Goal: Task Accomplishment & Management: Manage account settings

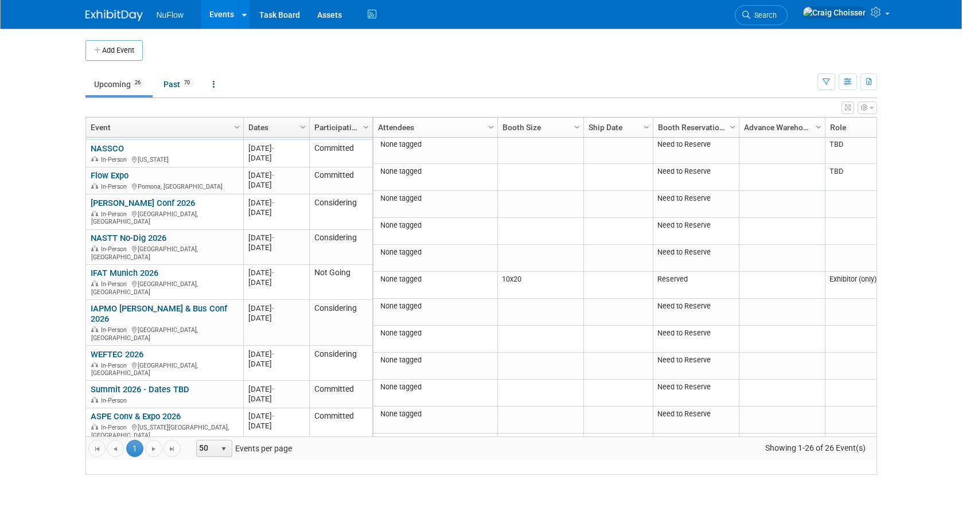
scroll to position [330, 0]
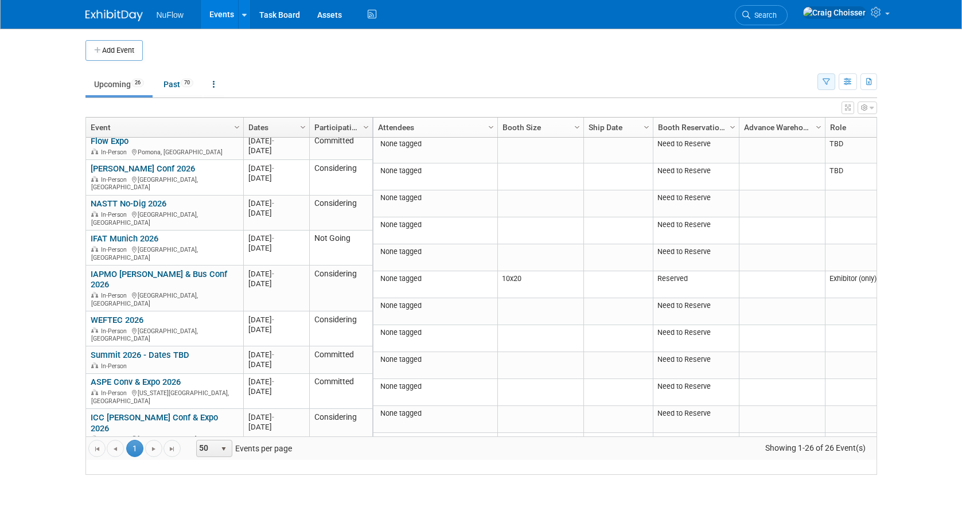
click at [825, 84] on icon "button" at bounding box center [826, 82] width 7 height 7
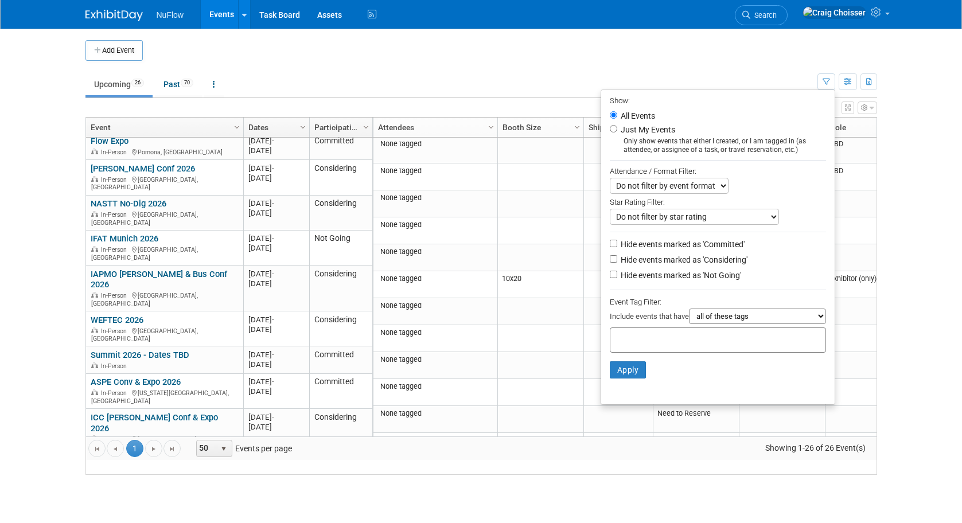
click at [614, 255] on input "Hide events marked as 'Considering'" at bounding box center [613, 258] width 7 height 7
checkbox input "true"
click at [611, 271] on input "Hide events marked as 'Not Going'" at bounding box center [613, 274] width 7 height 7
checkbox input "true"
click at [626, 361] on button "Apply" at bounding box center [628, 369] width 37 height 17
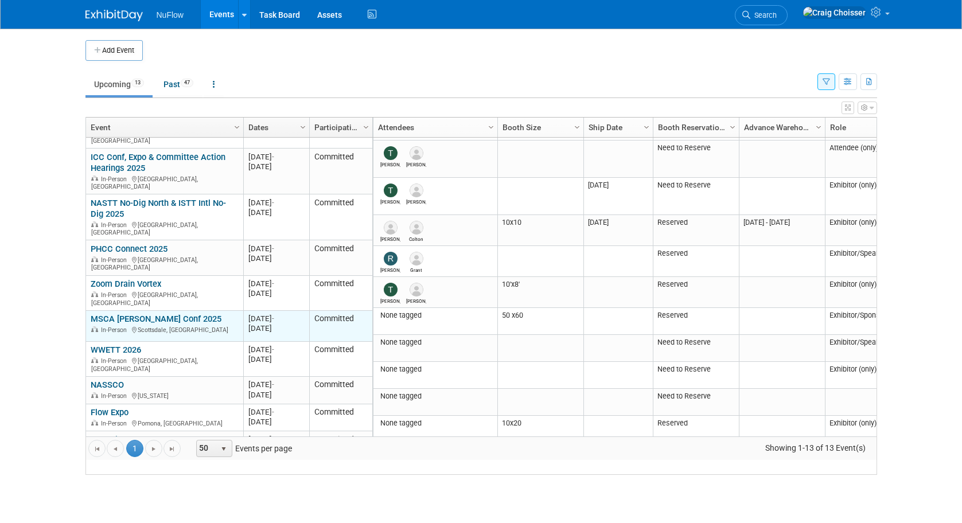
scroll to position [10, 0]
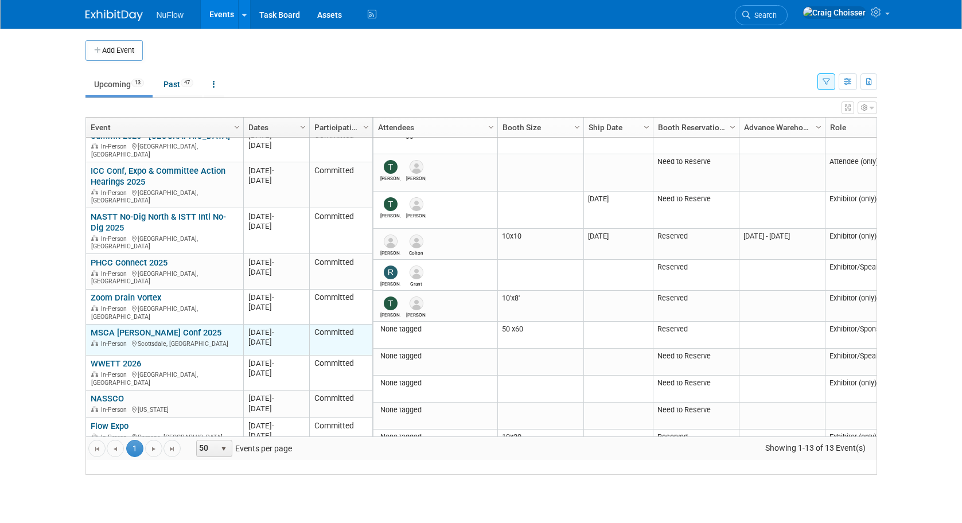
click at [152, 328] on link "MSCA [PERSON_NAME] Conf 2025" at bounding box center [156, 333] width 131 height 10
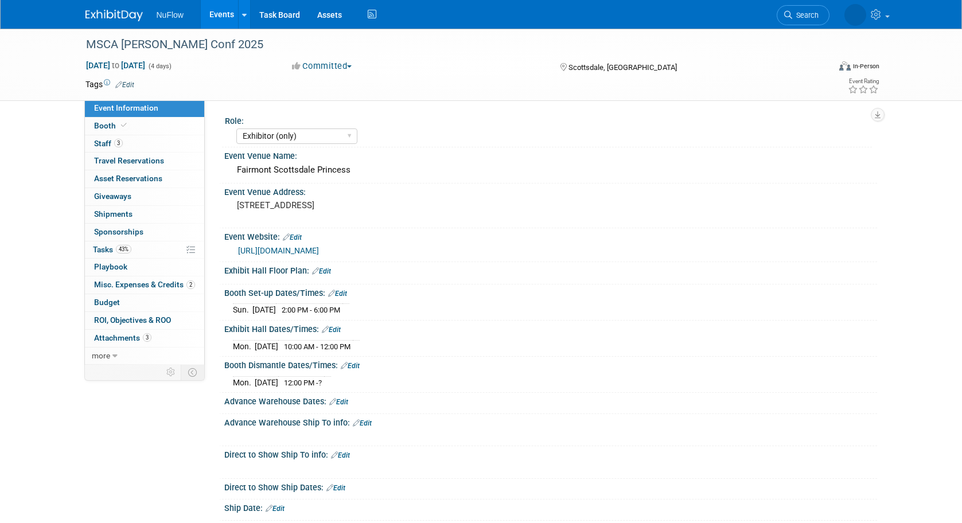
select select "Exhibitor (only)"
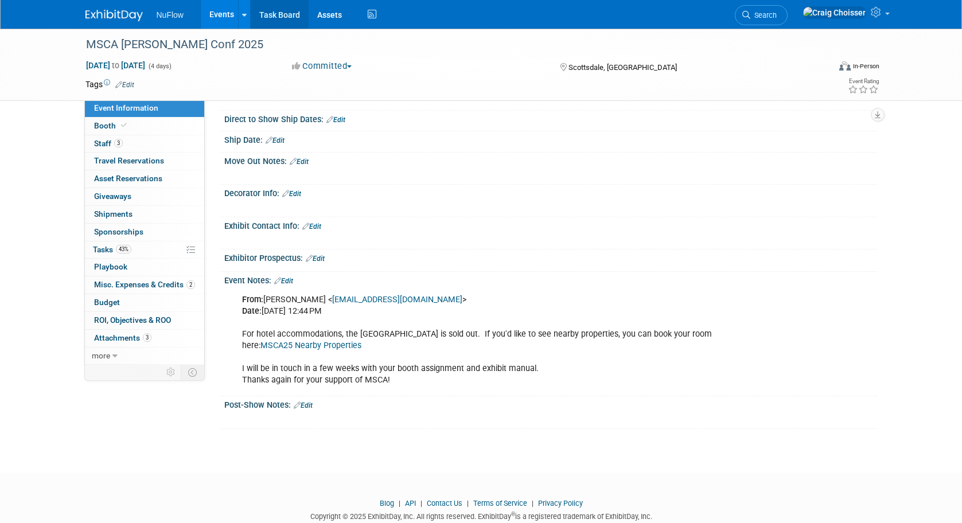
scroll to position [373, 0]
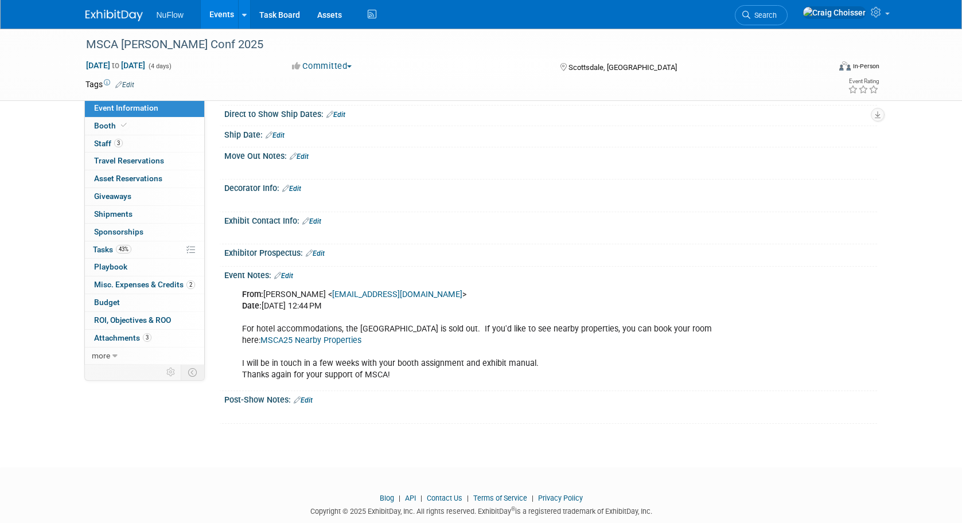
click at [289, 272] on link "Edit" at bounding box center [283, 276] width 19 height 8
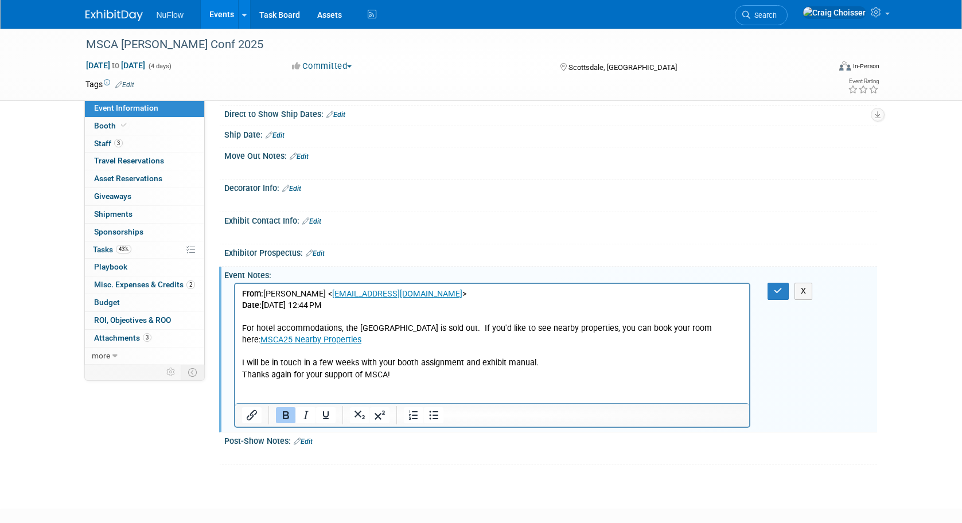
scroll to position [0, 0]
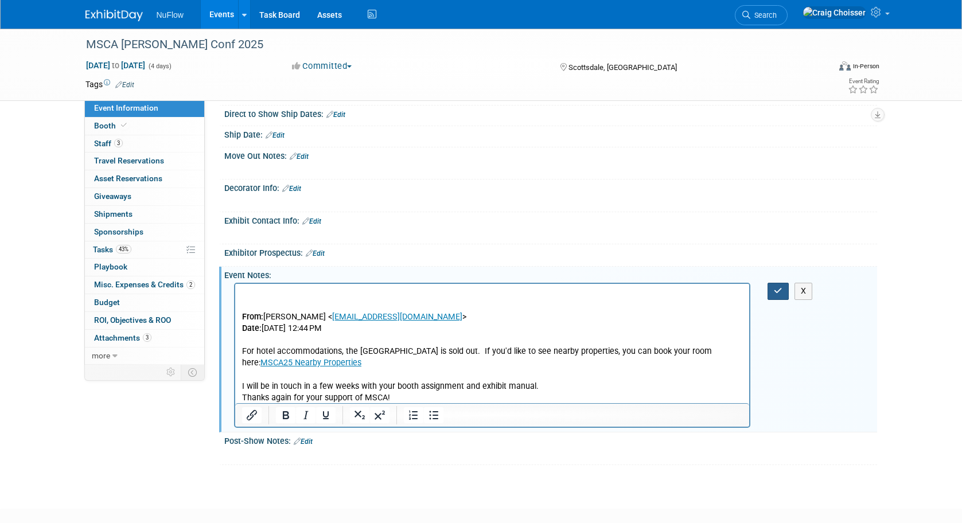
click at [779, 287] on icon "button" at bounding box center [778, 291] width 9 height 8
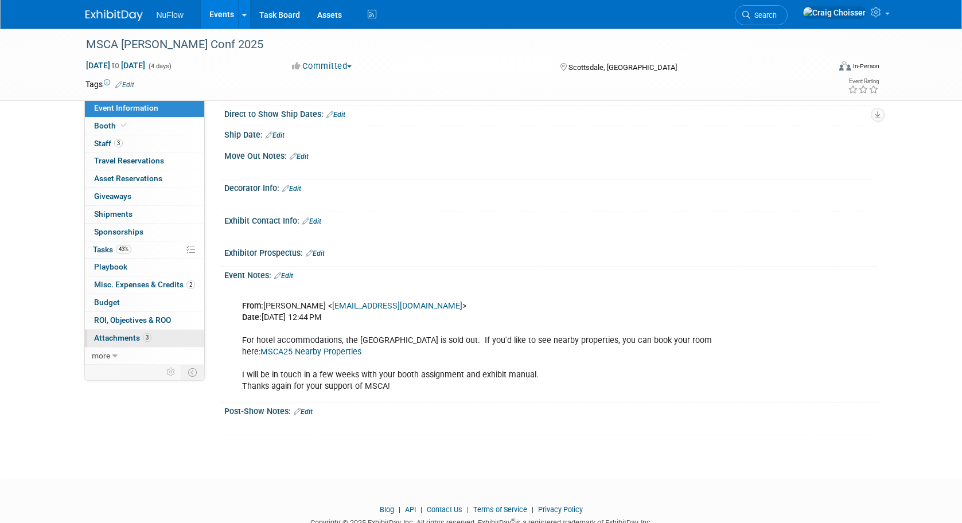
click at [116, 333] on span "Attachments 3" at bounding box center [122, 337] width 57 height 9
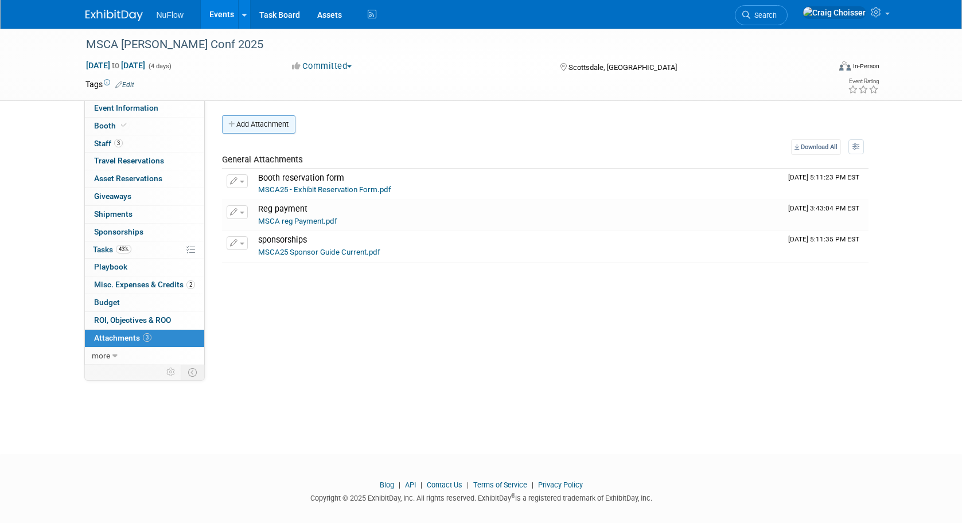
click at [267, 120] on button "Add Attachment" at bounding box center [258, 124] width 73 height 18
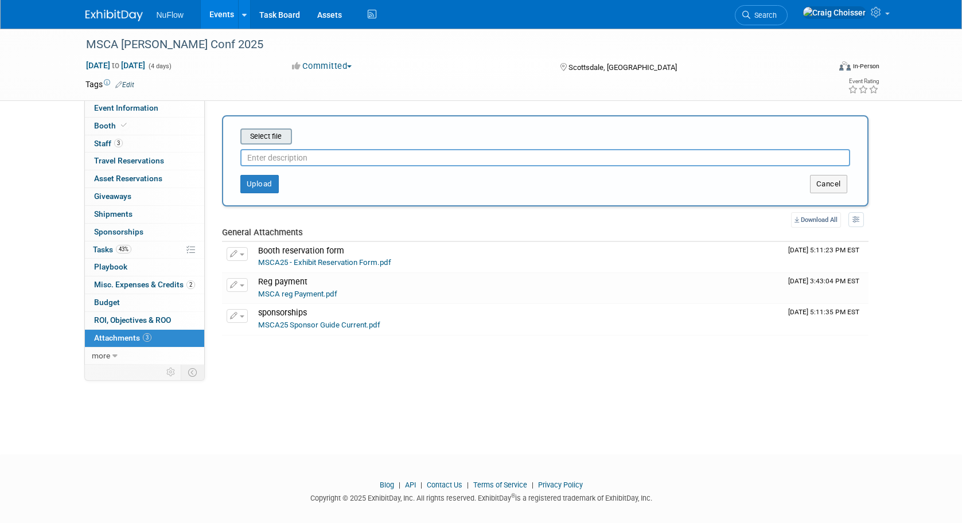
click at [274, 138] on input "file" at bounding box center [222, 137] width 137 height 14
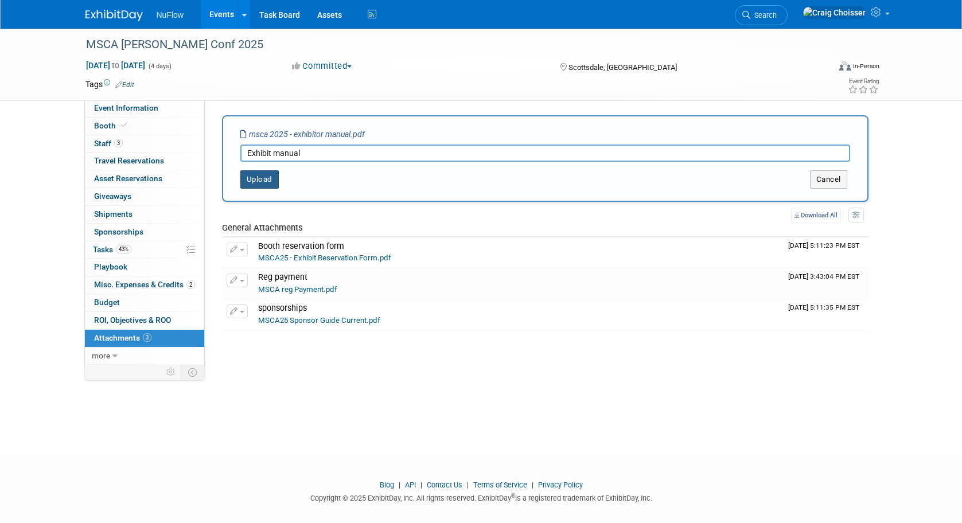
type input "Exhibit manual"
click at [263, 182] on button "Upload" at bounding box center [259, 179] width 38 height 18
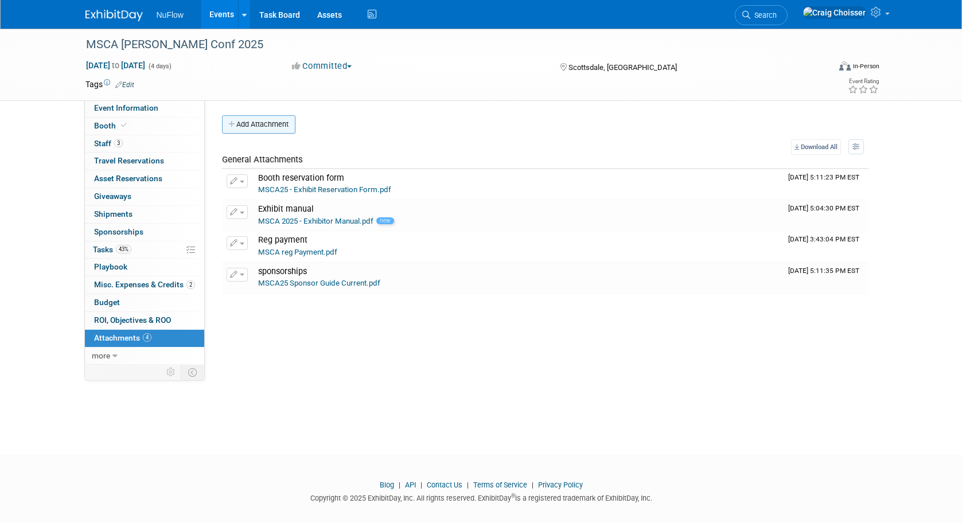
click at [264, 128] on button "Add Attachment" at bounding box center [258, 124] width 73 height 18
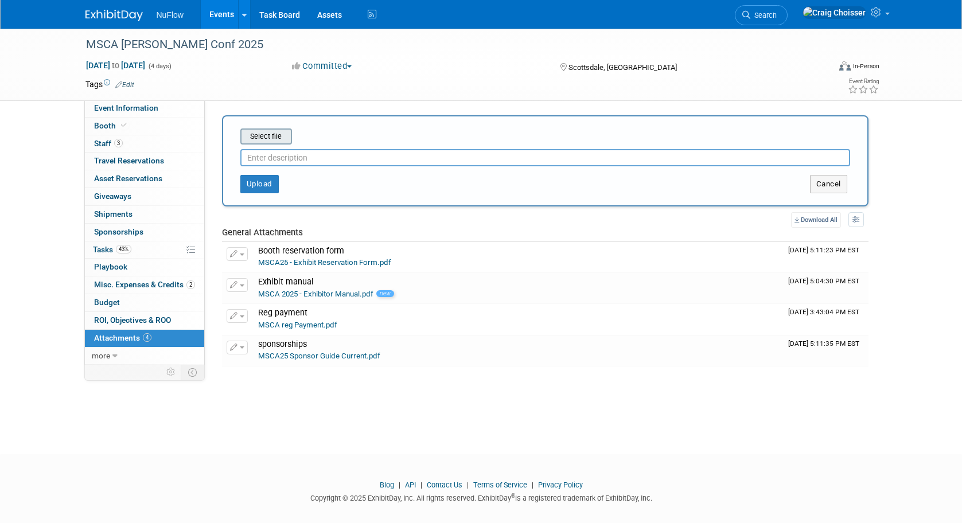
click at [275, 142] on input "file" at bounding box center [222, 137] width 137 height 14
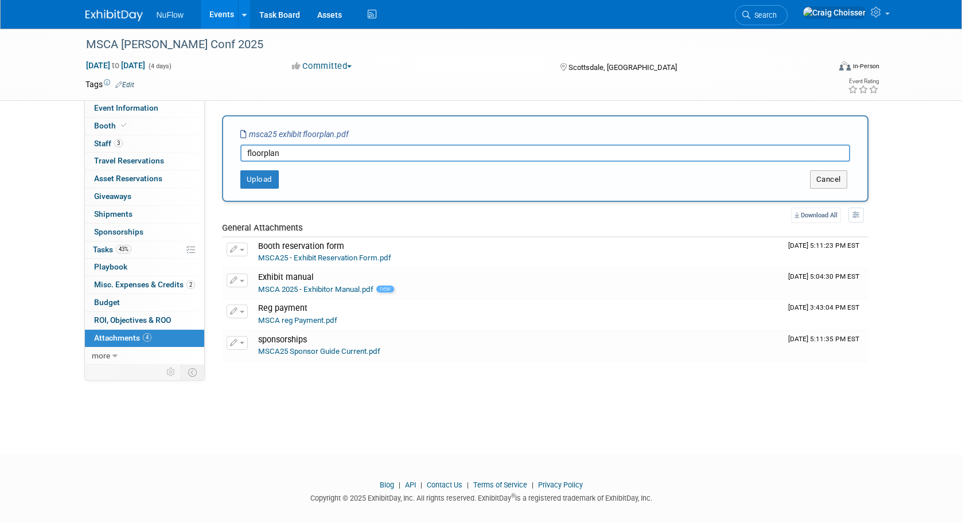
type input "floorpan"
drag, startPoint x: 345, startPoint y: 210, endPoint x: 259, endPoint y: 183, distance: 90.2
click at [259, 183] on button "Upload" at bounding box center [259, 179] width 38 height 18
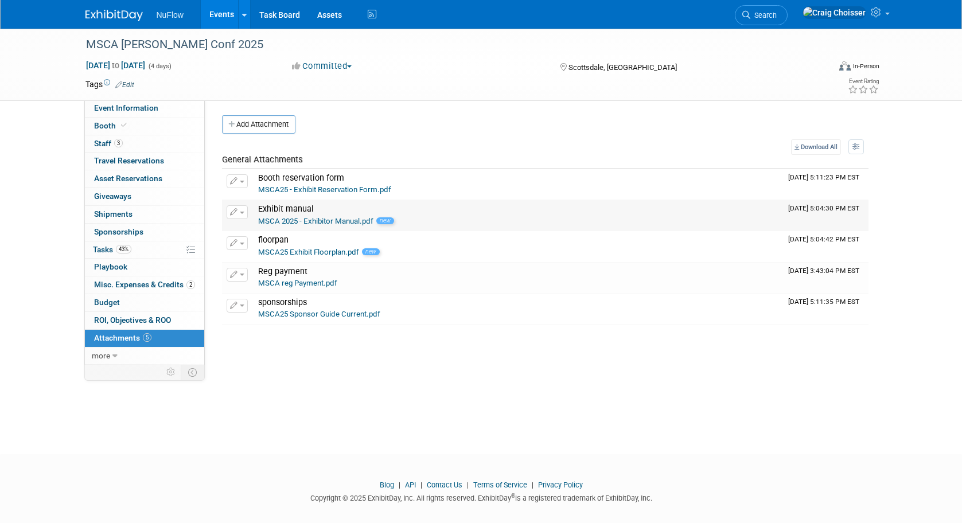
click at [315, 219] on link "MSCA 2025 - Exhibitor Manual.pdf" at bounding box center [315, 221] width 115 height 9
click at [127, 109] on span "Event Information" at bounding box center [126, 107] width 64 height 9
select select "Exhibitor (only)"
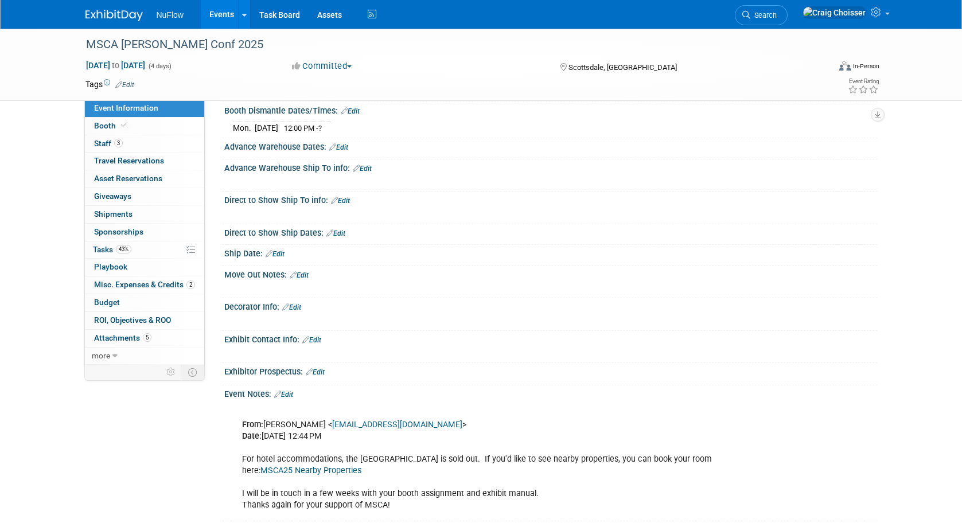
scroll to position [262, 0]
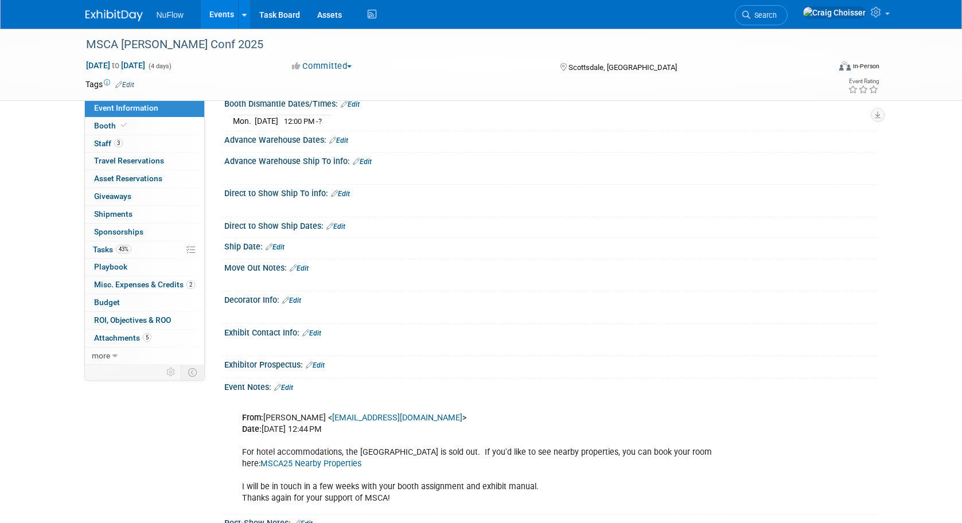
click at [298, 297] on link "Edit" at bounding box center [291, 301] width 19 height 8
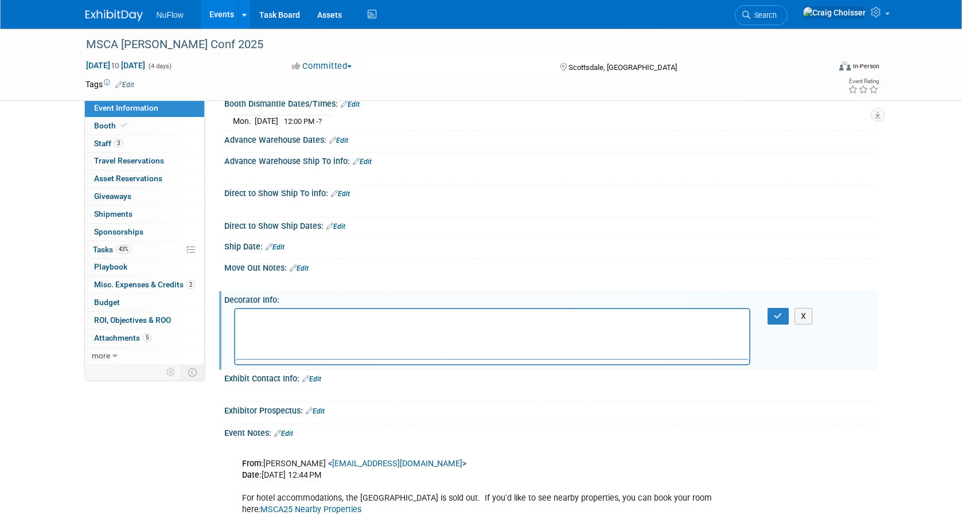
scroll to position [0, 0]
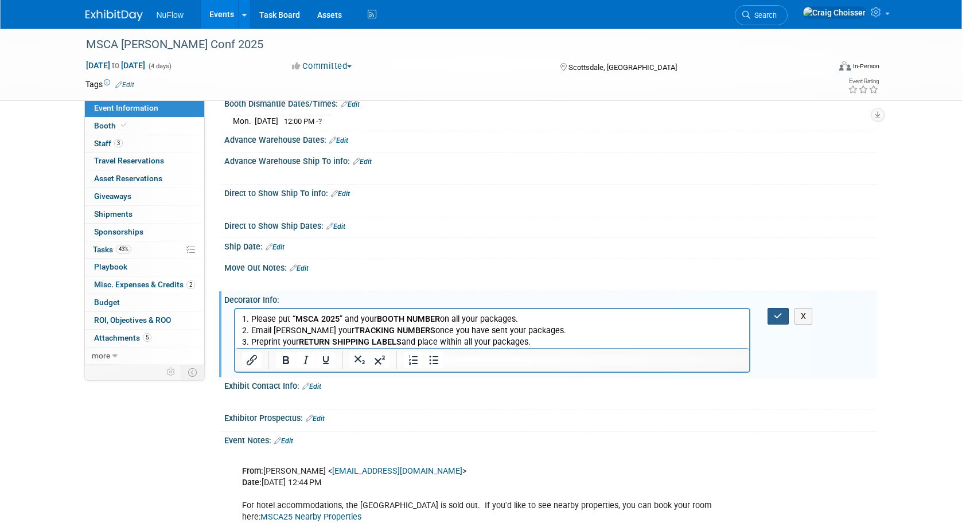
click at [775, 312] on icon "button" at bounding box center [778, 316] width 9 height 8
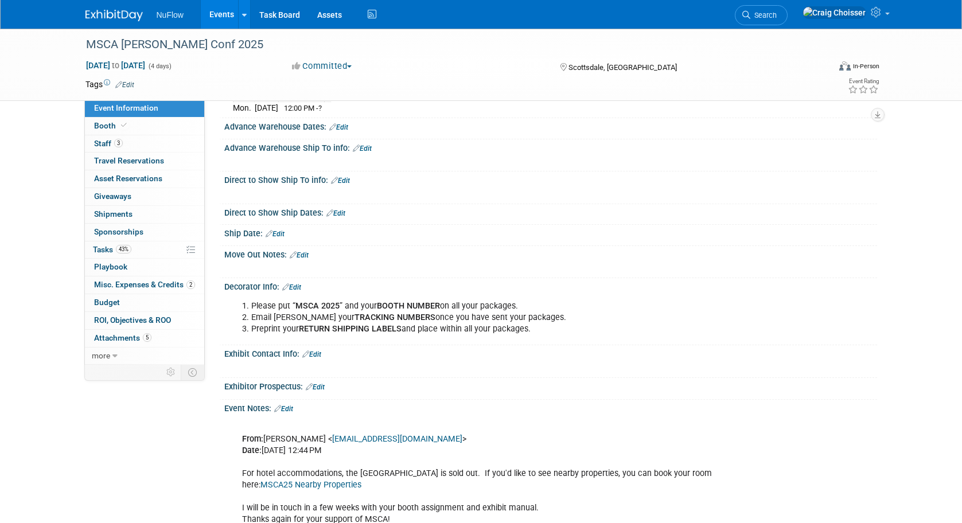
scroll to position [276, 0]
click at [287, 404] on link "Edit" at bounding box center [283, 408] width 19 height 8
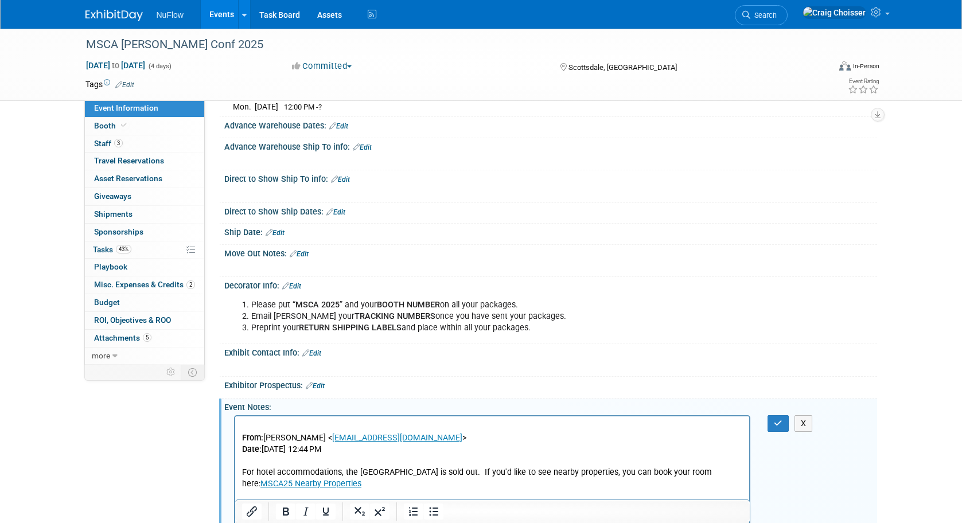
scroll to position [0, 0]
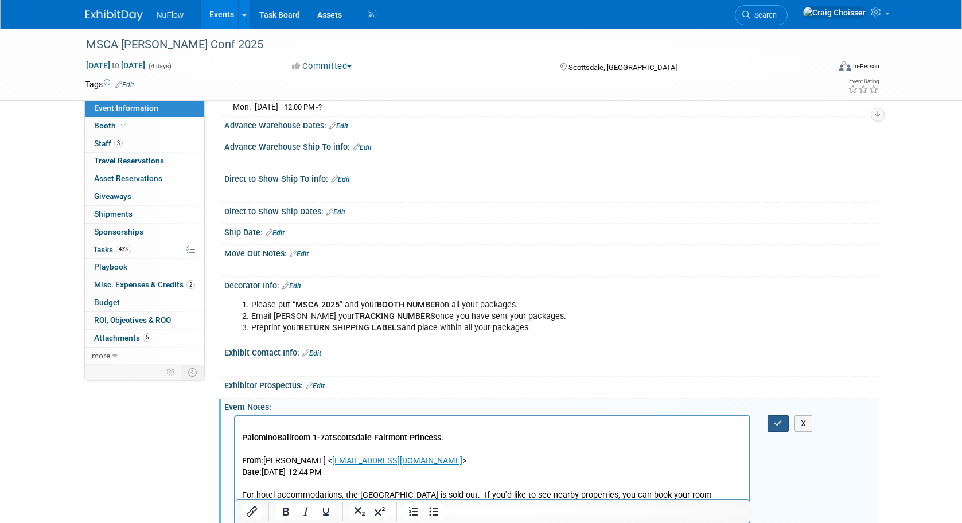
click at [779, 419] on icon "button" at bounding box center [778, 423] width 9 height 8
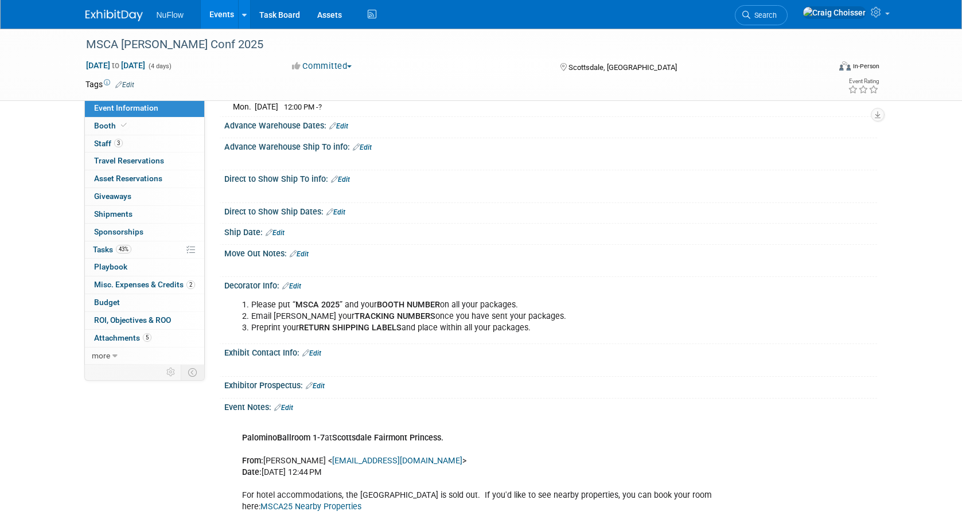
click at [319, 349] on link "Edit" at bounding box center [311, 353] width 19 height 8
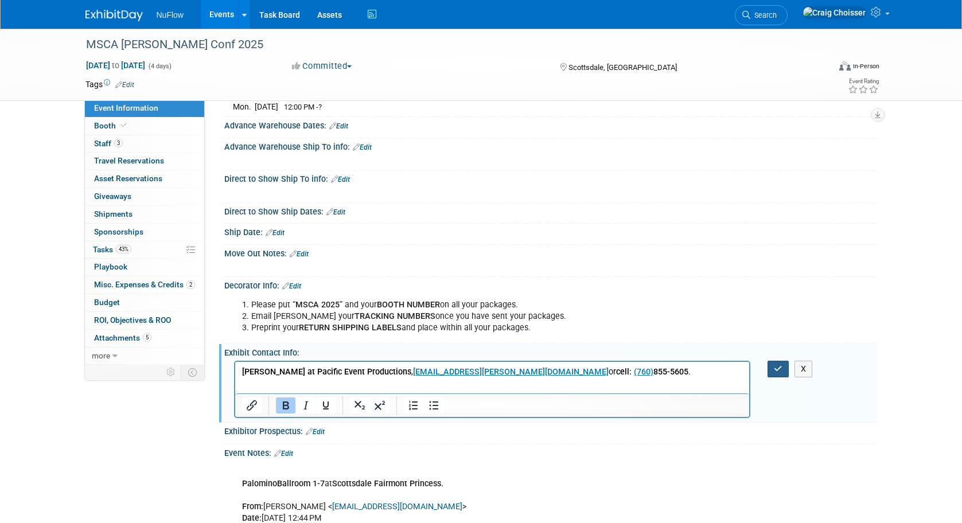
click at [776, 365] on icon "button" at bounding box center [778, 369] width 9 height 8
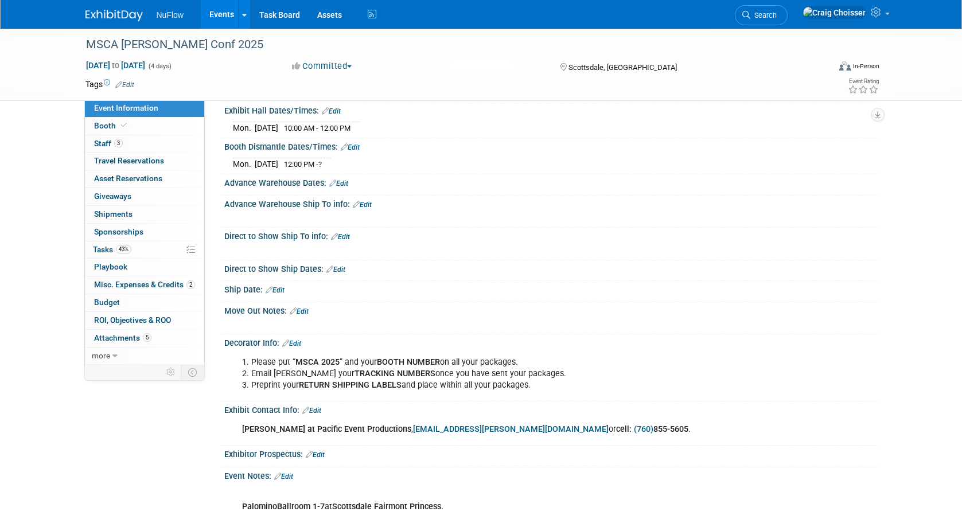
scroll to position [214, 0]
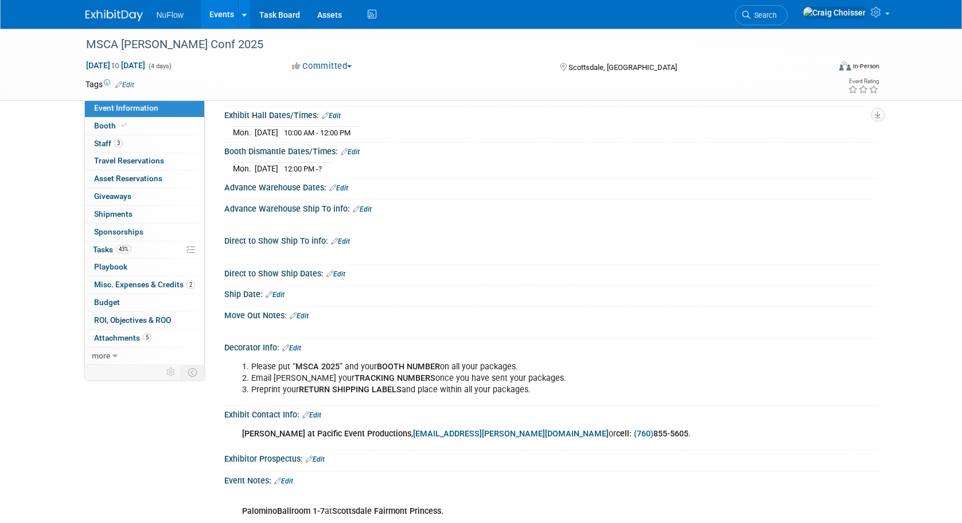
click at [366, 205] on link "Edit" at bounding box center [362, 209] width 19 height 8
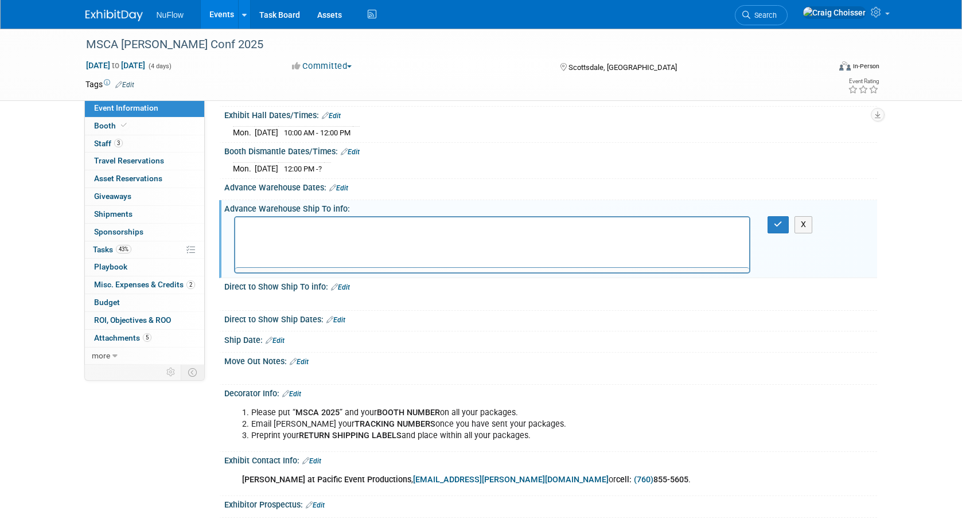
scroll to position [0, 0]
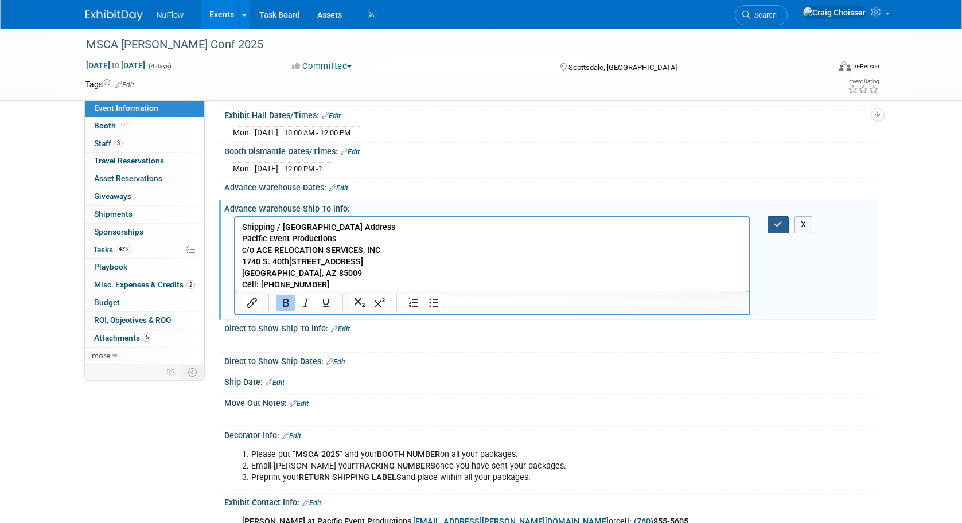
click at [776, 223] on icon "button" at bounding box center [778, 224] width 9 height 8
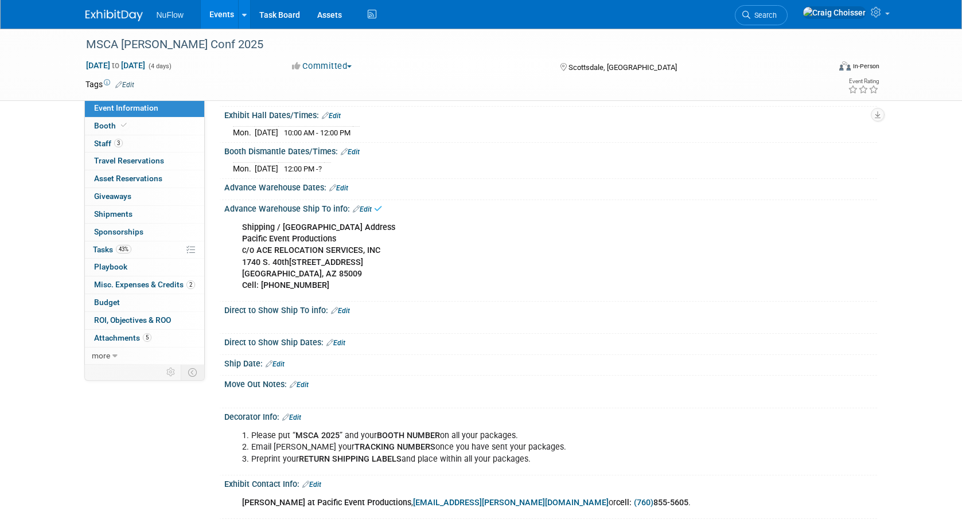
click at [338, 223] on b "Shipping / Drayage Address" at bounding box center [318, 228] width 153 height 10
click at [368, 205] on link "Edit" at bounding box center [362, 209] width 19 height 8
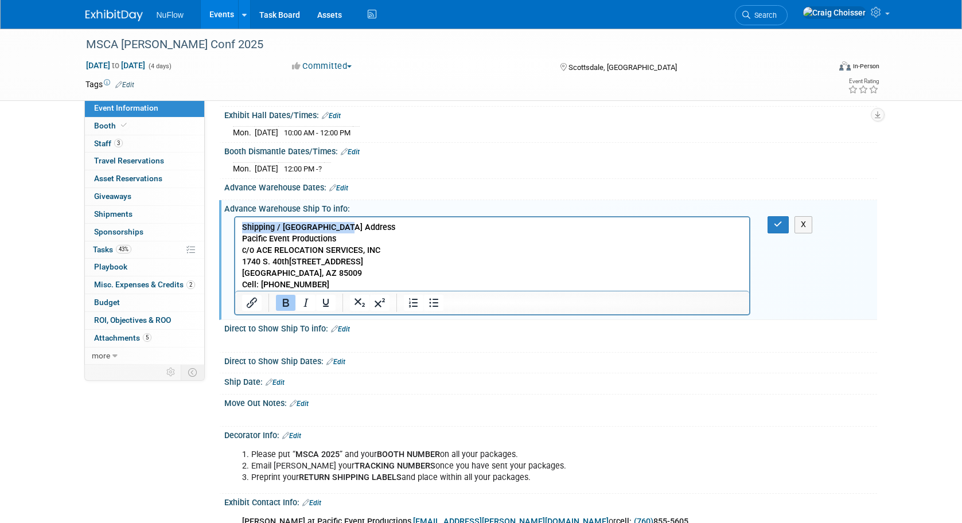
drag, startPoint x: 352, startPoint y: 224, endPoint x: 240, endPoint y: 224, distance: 112.4
click at [240, 224] on html "Shipping / Drayage Address Pacific Event Productions c/o ACE RELOCATION SERVICE…" at bounding box center [492, 253] width 515 height 73
click at [777, 224] on icon "button" at bounding box center [778, 224] width 9 height 8
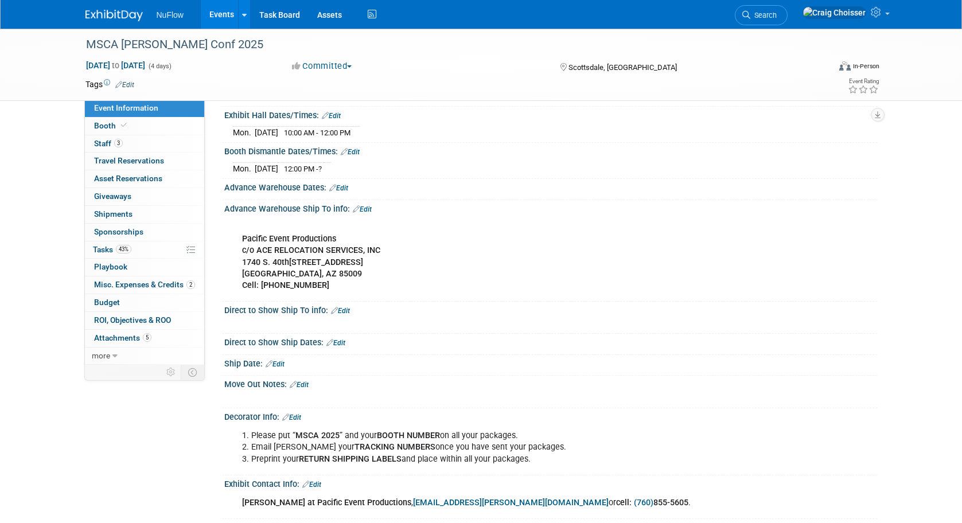
click at [345, 184] on link "Edit" at bounding box center [338, 188] width 19 height 8
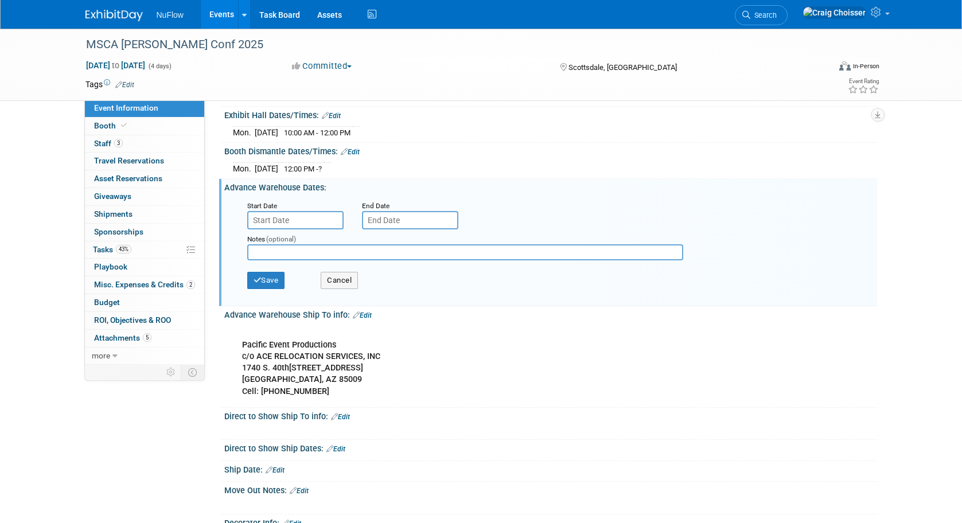
click at [308, 221] on input "text" at bounding box center [295, 220] width 96 height 18
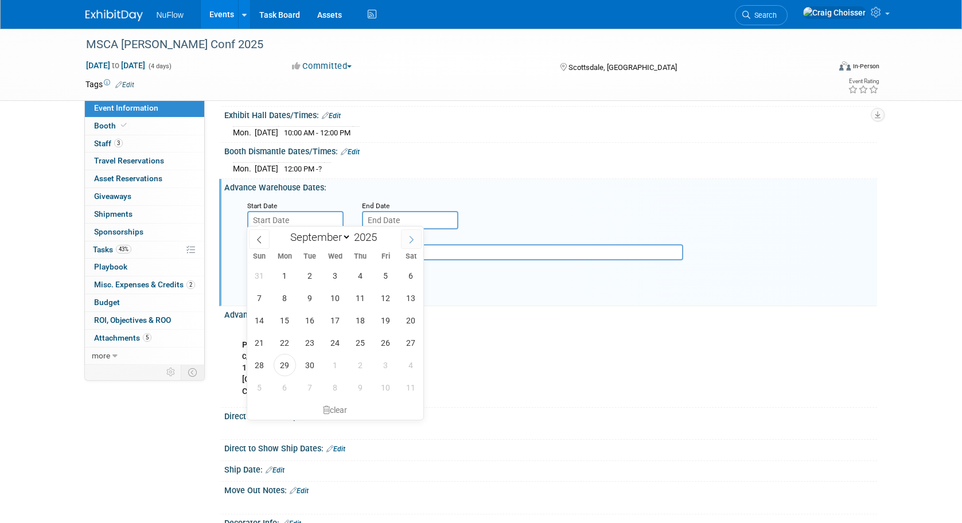
click at [408, 239] on icon at bounding box center [411, 240] width 8 height 8
select select "9"
click at [286, 343] on span "20" at bounding box center [285, 343] width 22 height 22
type input "Oct 20, 2025"
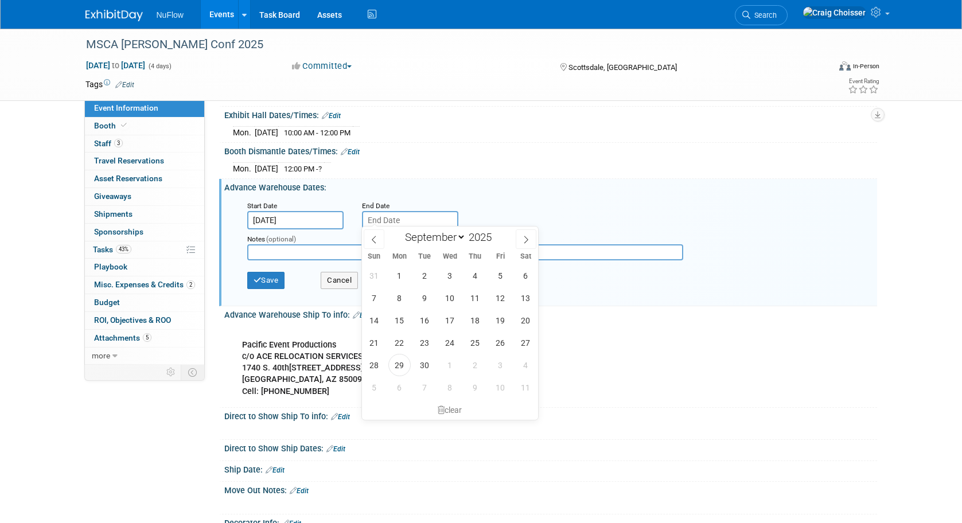
click at [394, 221] on input "text" at bounding box center [410, 220] width 96 height 18
click at [525, 243] on icon at bounding box center [526, 239] width 4 height 7
select select "9"
click at [398, 298] on span "6" at bounding box center [399, 298] width 22 height 22
type input "[DATE]"
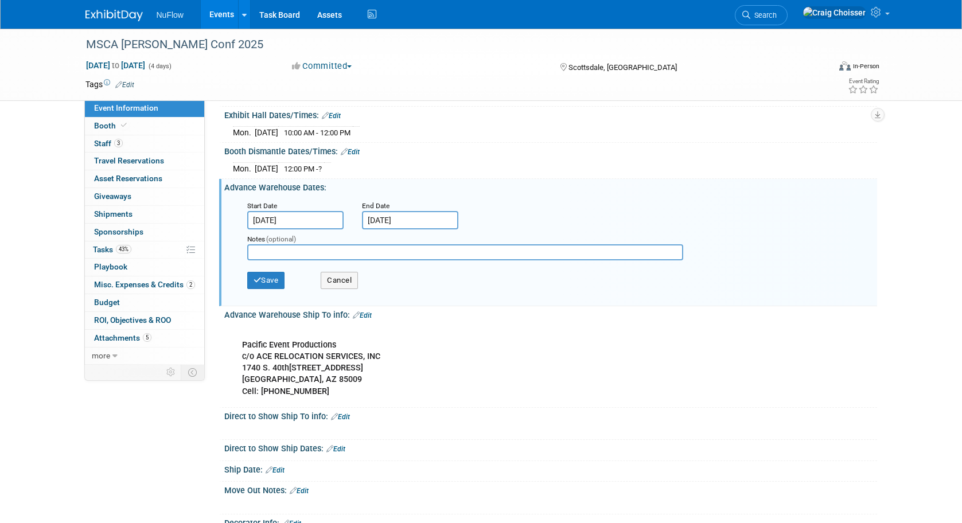
click at [421, 222] on input "[DATE]" at bounding box center [410, 220] width 96 height 18
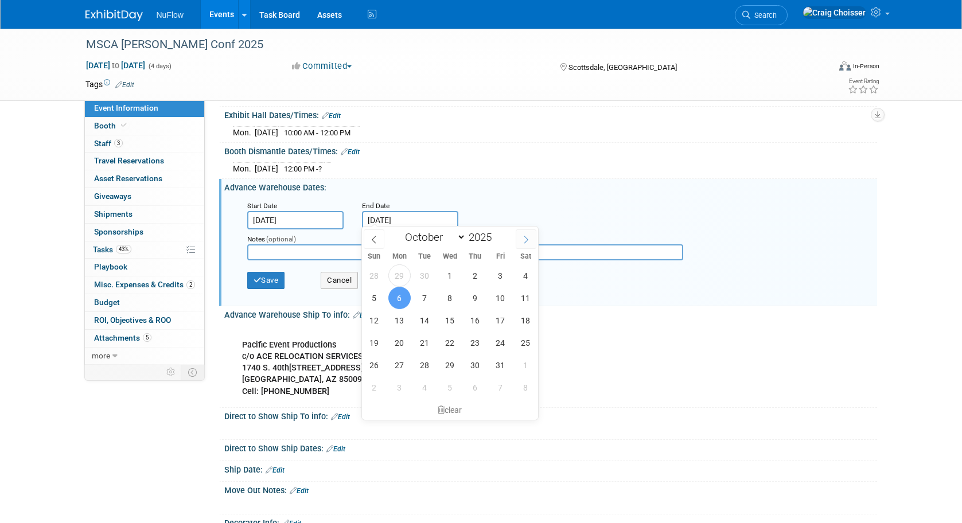
click at [527, 241] on icon at bounding box center [526, 240] width 8 height 8
select select "10"
click at [468, 299] on span "6" at bounding box center [475, 298] width 22 height 22
type input "Nov 6, 2025"
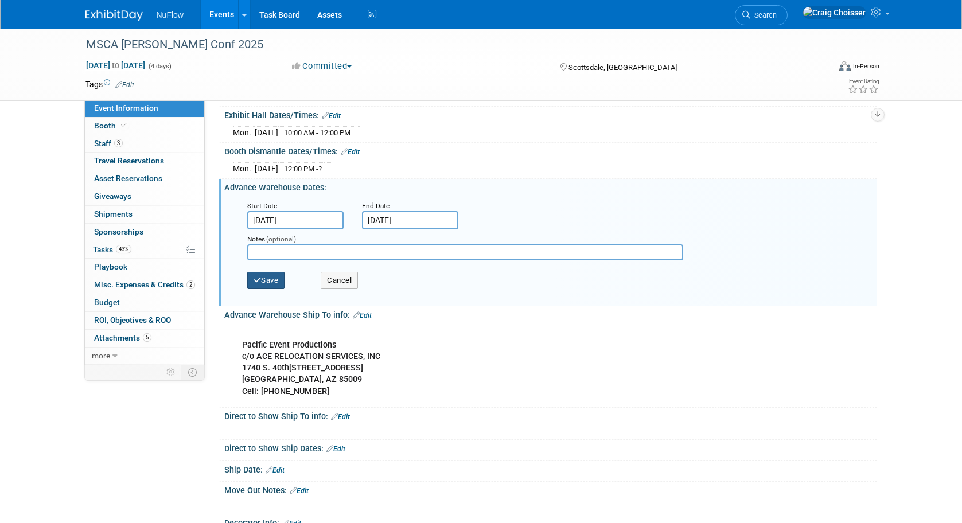
click at [279, 278] on button "Save" at bounding box center [266, 280] width 38 height 17
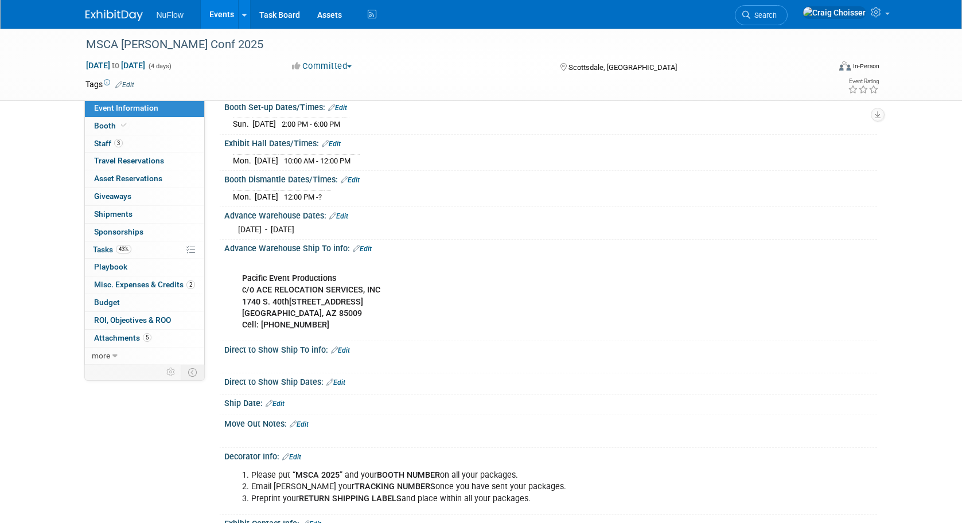
scroll to position [188, 0]
click at [102, 144] on span "Staff 3" at bounding box center [108, 143] width 29 height 9
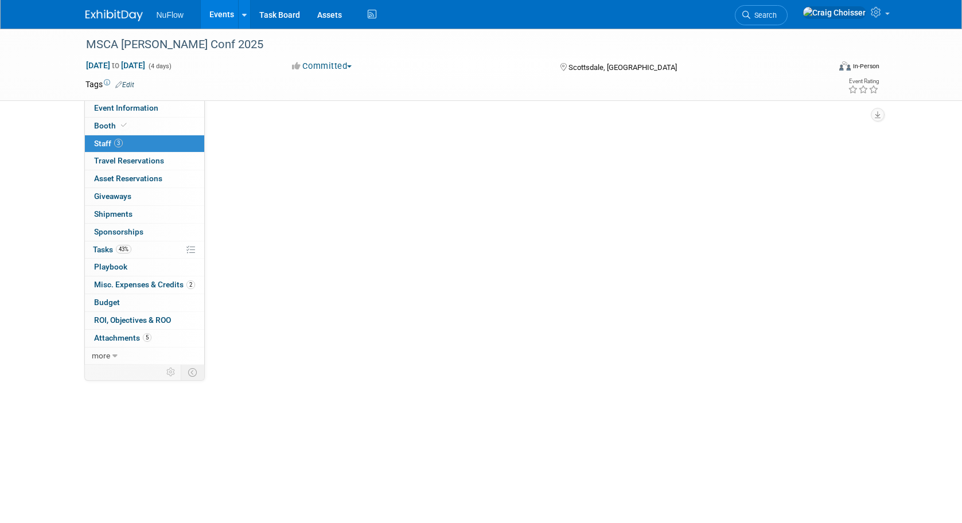
scroll to position [0, 0]
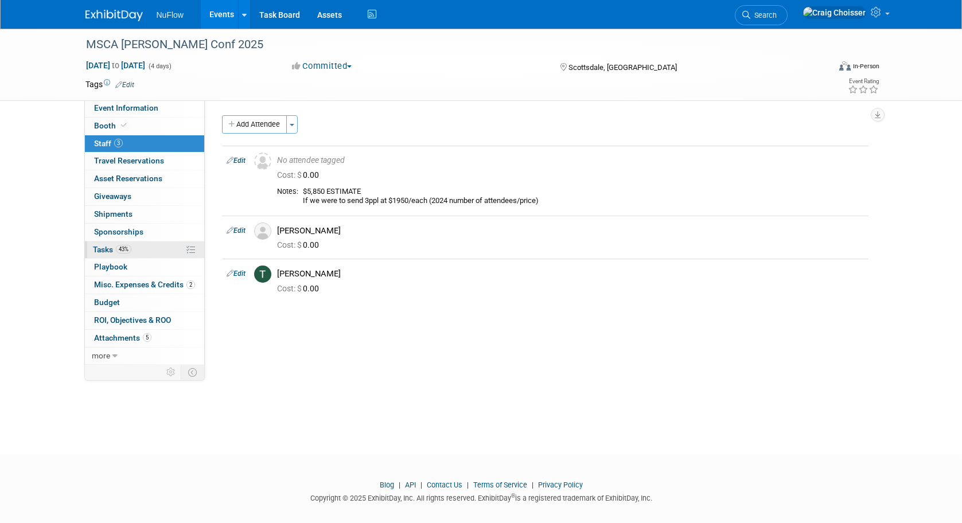
click at [105, 246] on span "Tasks 43%" at bounding box center [112, 249] width 38 height 9
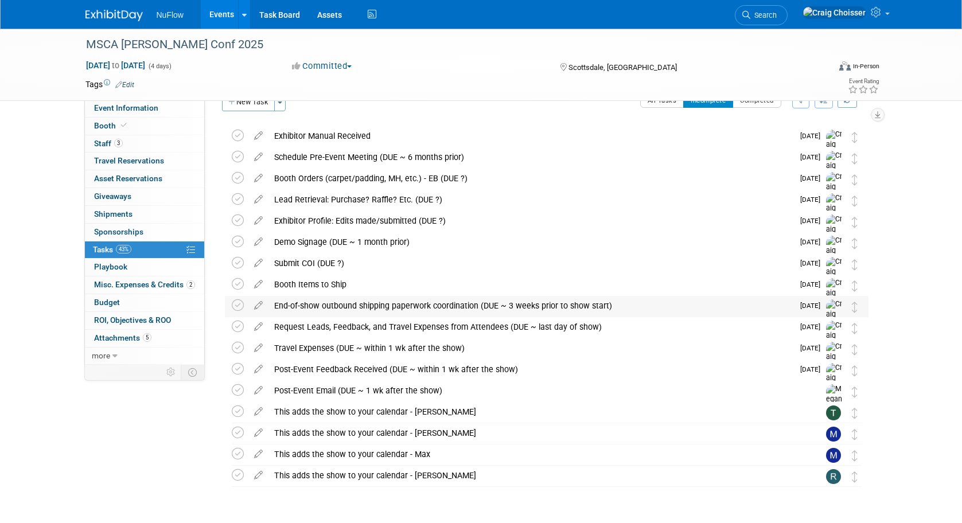
scroll to position [7, 0]
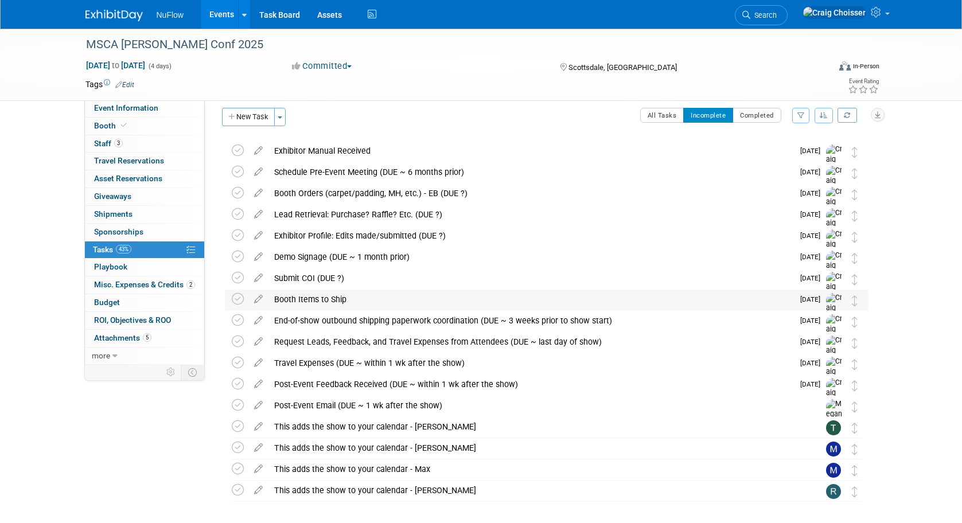
click at [373, 297] on div "Booth Items to Ship" at bounding box center [530, 300] width 525 height 20
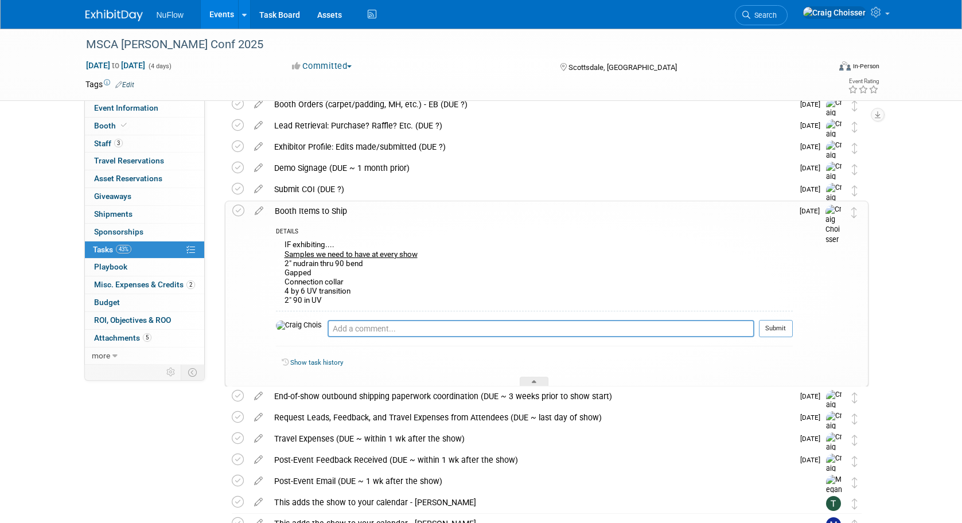
scroll to position [98, 0]
click at [260, 211] on icon at bounding box center [259, 207] width 20 height 14
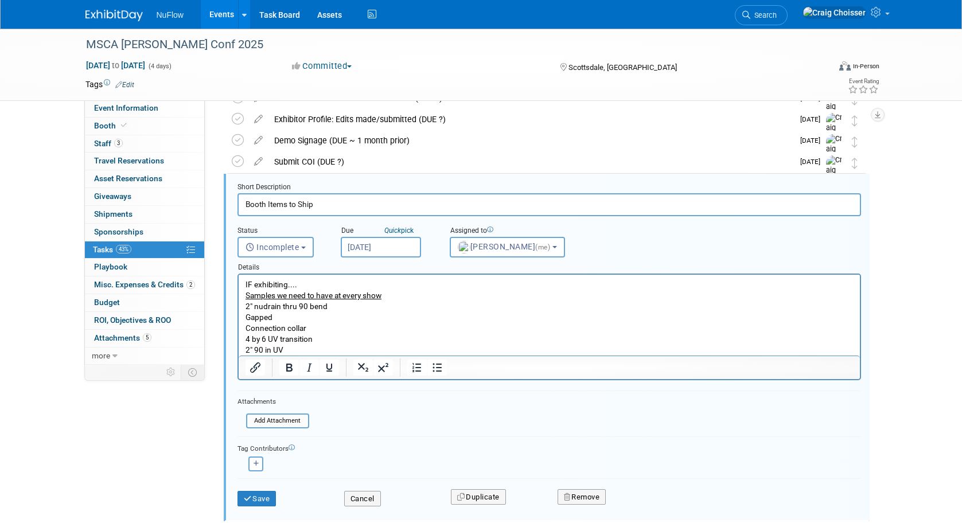
scroll to position [125, 0]
click at [376, 245] on input "[DATE]" at bounding box center [381, 246] width 80 height 21
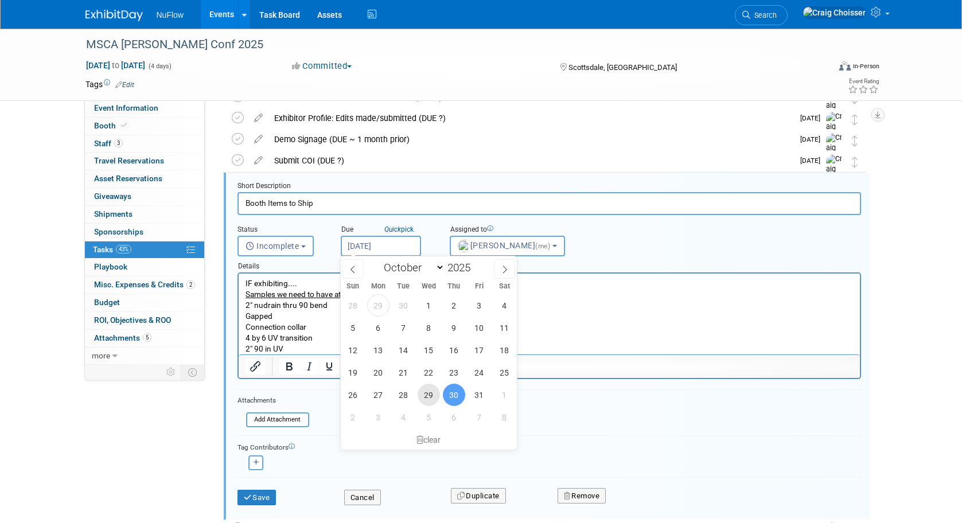
click at [432, 393] on span "29" at bounding box center [429, 395] width 22 height 22
type input "[DATE]"
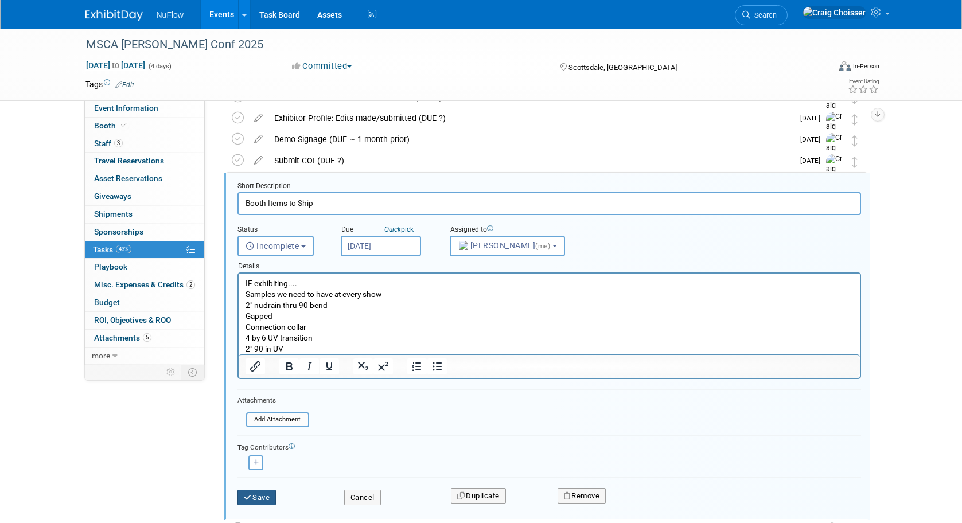
click at [263, 495] on button "Save" at bounding box center [256, 498] width 39 height 16
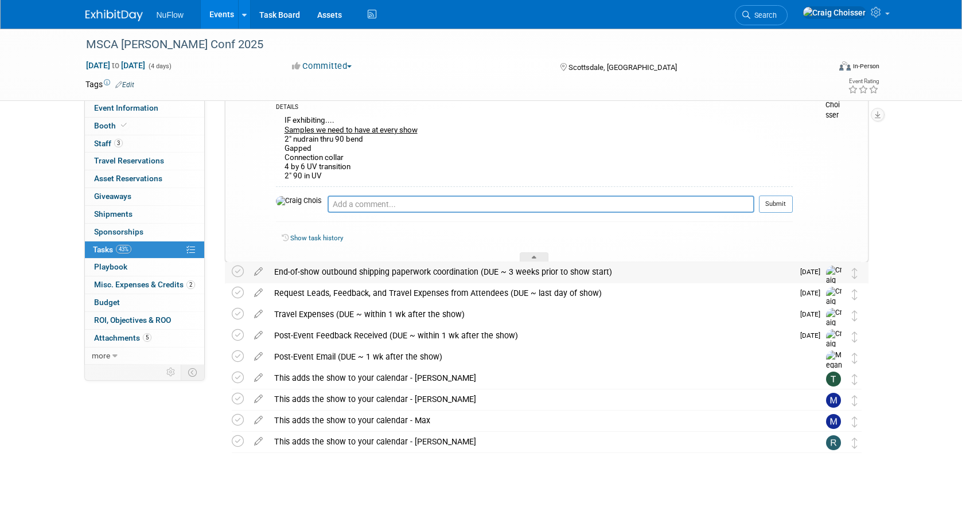
scroll to position [220, 0]
click at [533, 254] on div at bounding box center [534, 258] width 29 height 10
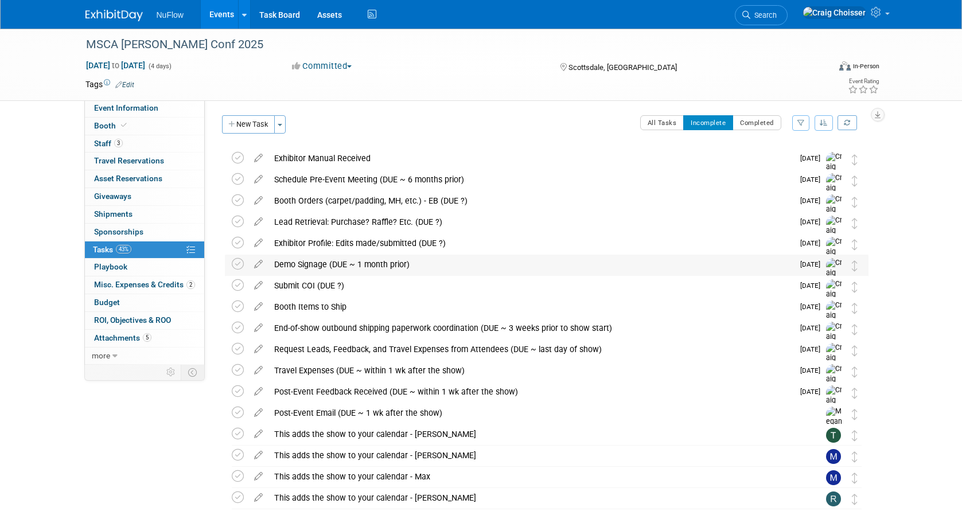
scroll to position [0, 0]
click at [257, 307] on icon at bounding box center [258, 304] width 20 height 14
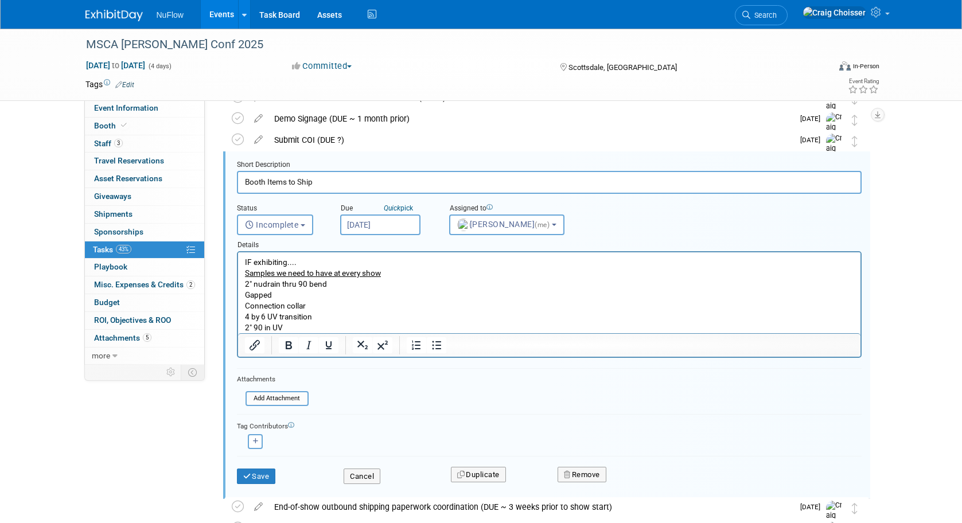
scroll to position [175, 0]
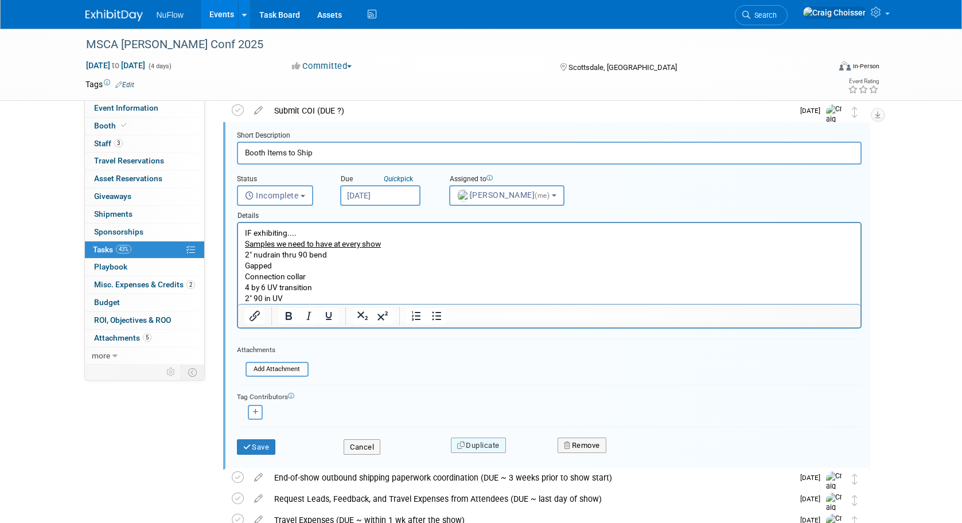
click at [492, 442] on button "Duplicate" at bounding box center [478, 446] width 55 height 16
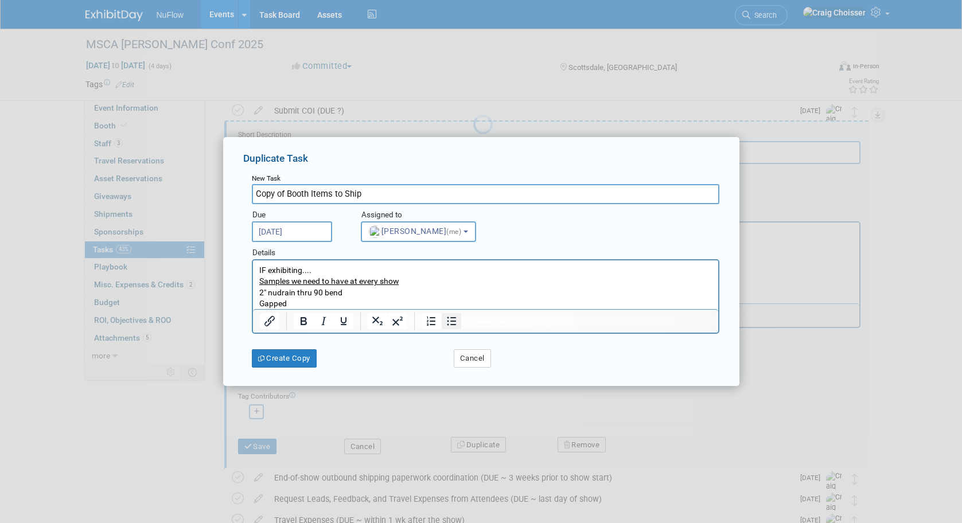
scroll to position [0, 0]
type input "Ship Date"
click at [311, 232] on input "[DATE]" at bounding box center [292, 231] width 80 height 21
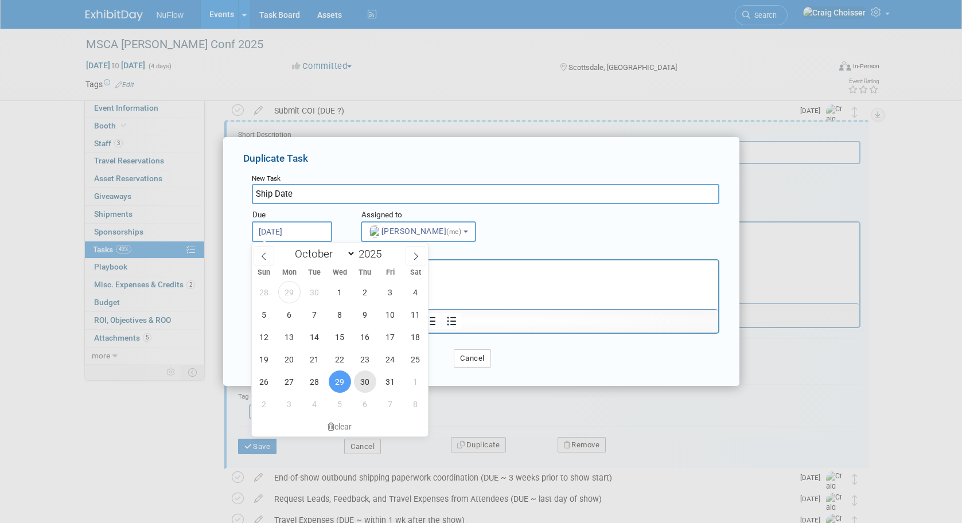
click at [370, 385] on span "30" at bounding box center [365, 382] width 22 height 22
type input "[DATE]"
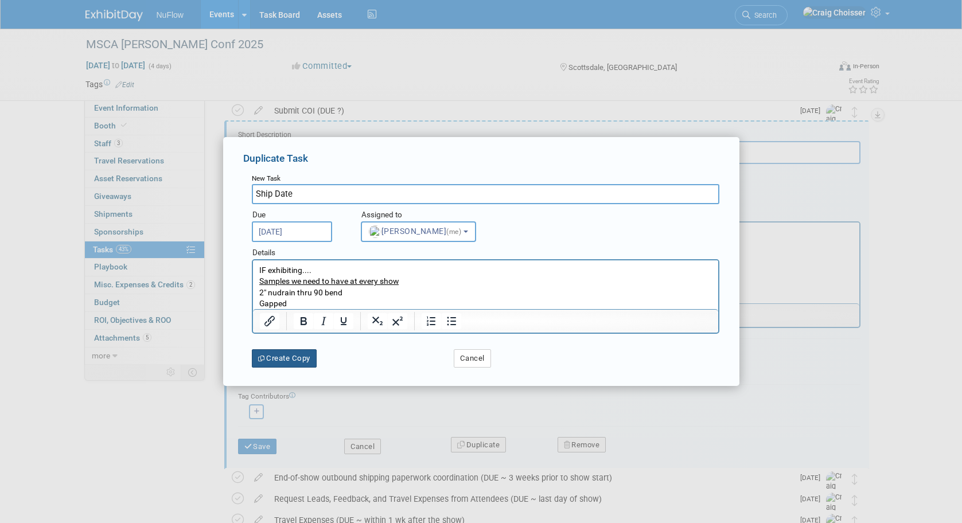
click at [286, 356] on button "Create Copy" at bounding box center [284, 358] width 65 height 18
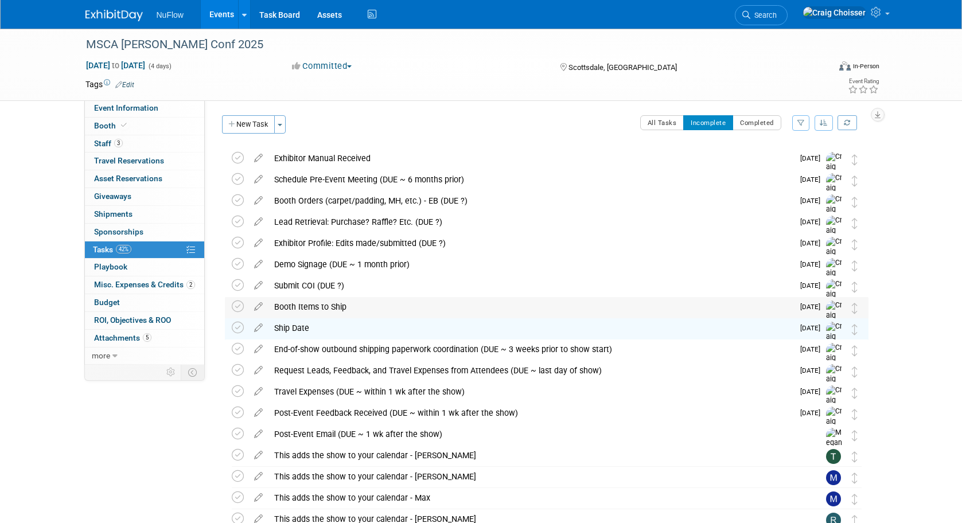
click at [304, 306] on div "Booth Items to Ship" at bounding box center [530, 307] width 525 height 20
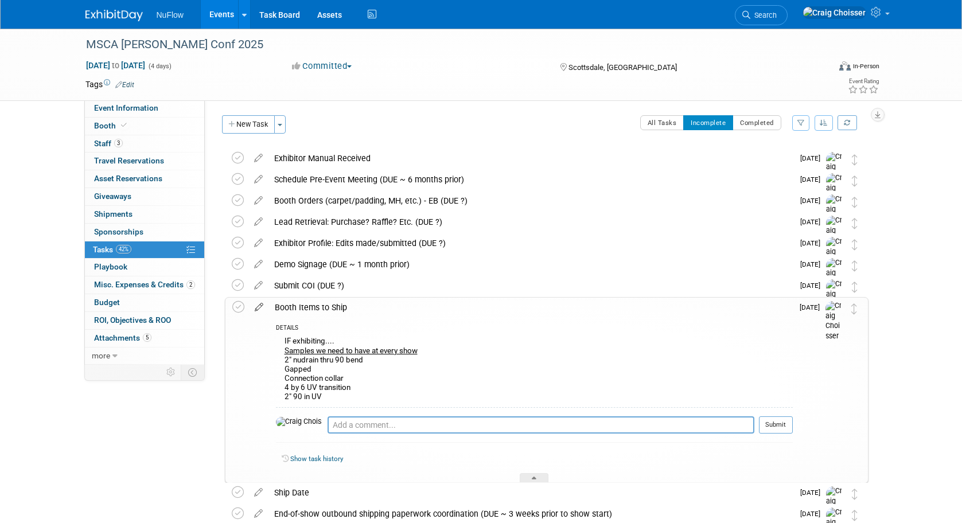
click at [259, 306] on icon at bounding box center [259, 305] width 20 height 14
select select "9"
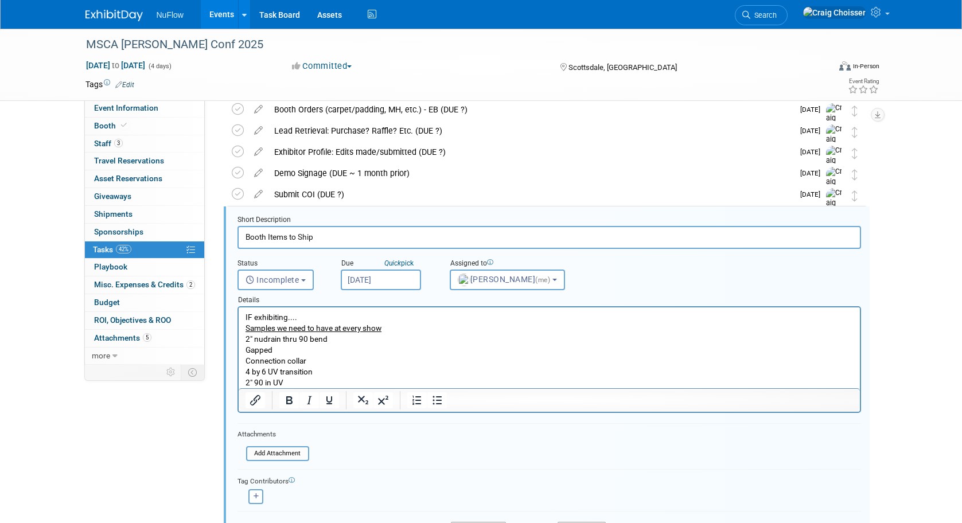
scroll to position [130, 0]
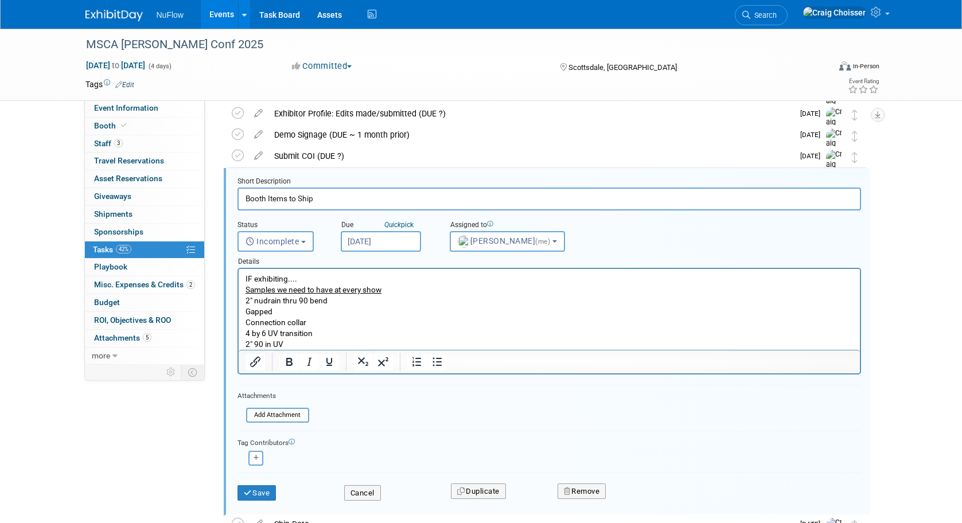
click at [376, 240] on input "[DATE]" at bounding box center [381, 241] width 80 height 21
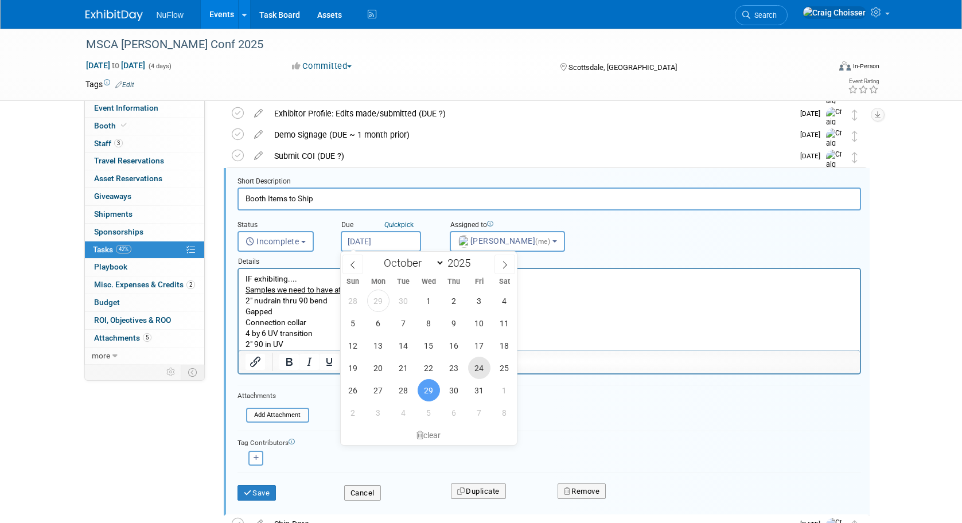
click at [477, 368] on span "24" at bounding box center [479, 368] width 22 height 22
type input "Oct 24, 2025"
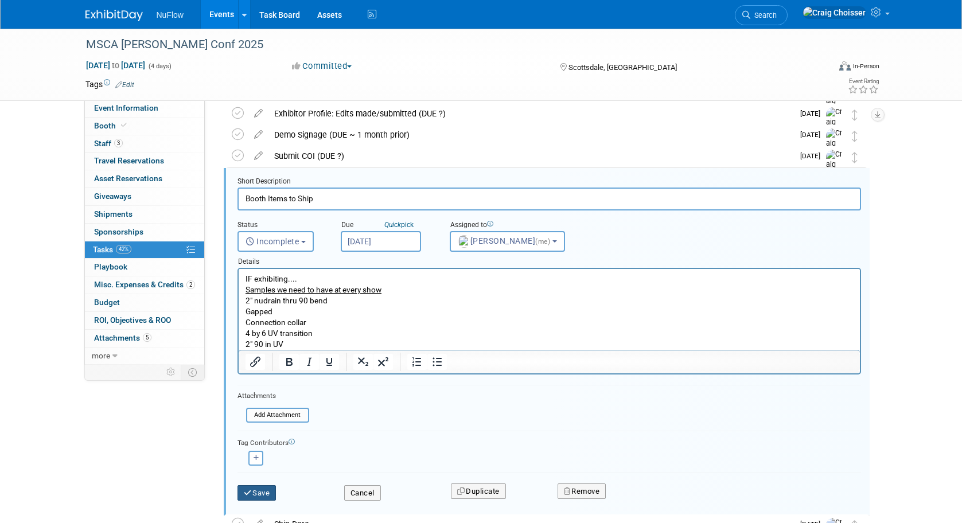
click at [268, 486] on button "Save" at bounding box center [256, 493] width 39 height 16
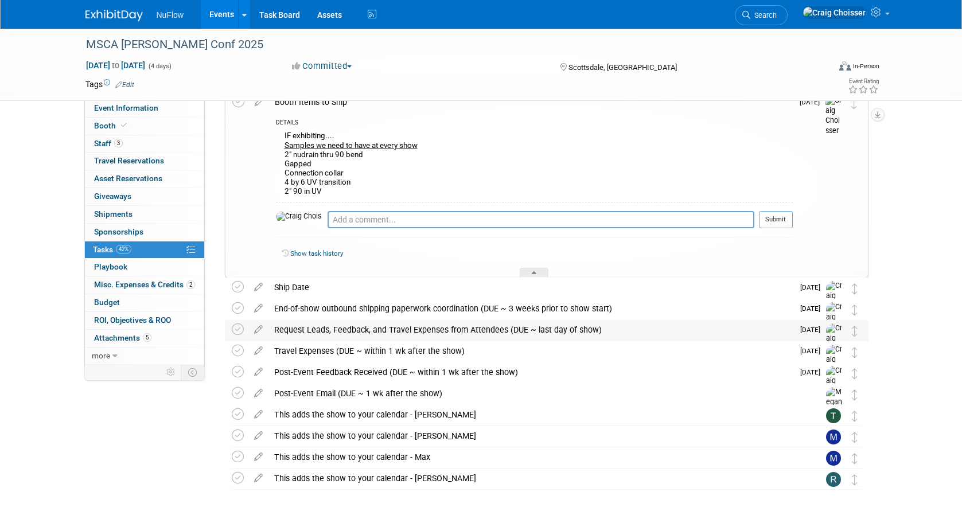
scroll to position [170, 0]
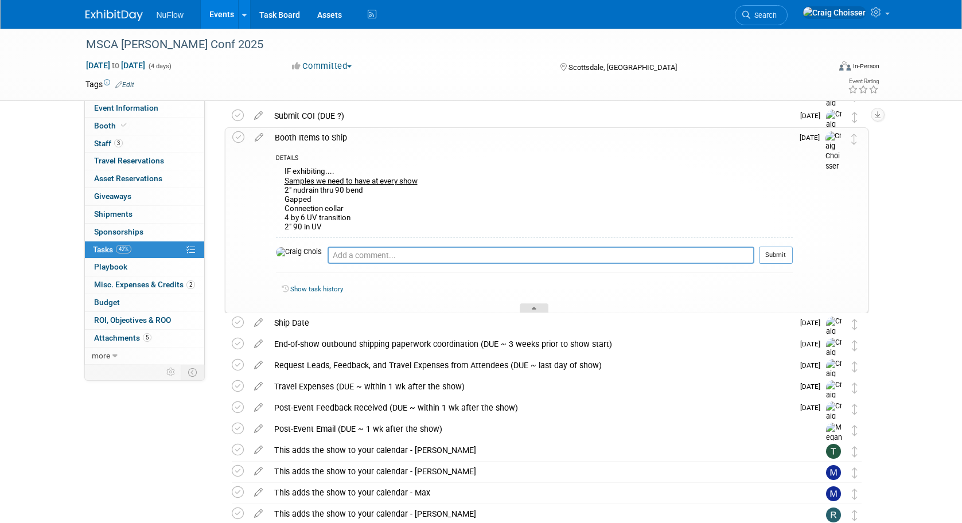
click at [543, 307] on div at bounding box center [534, 308] width 29 height 10
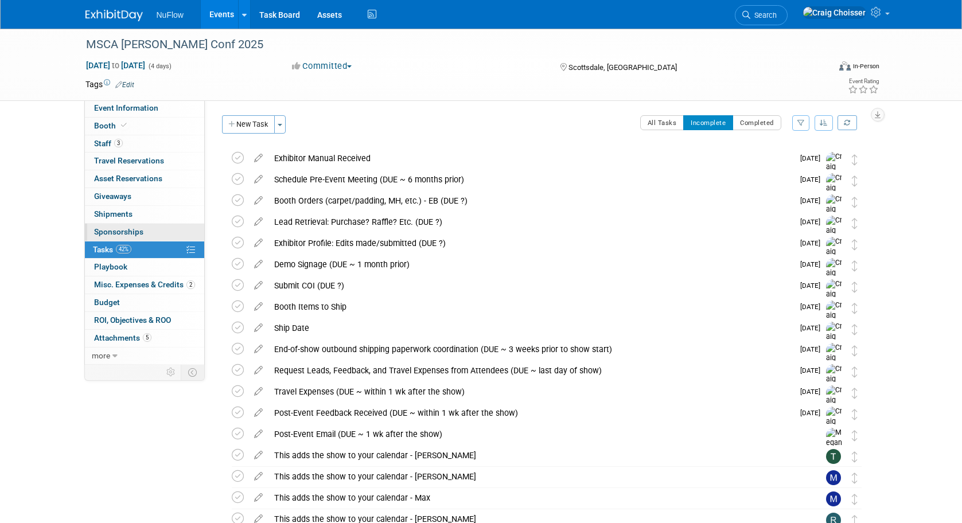
scroll to position [0, 0]
click at [107, 180] on span "Asset Reservations 0" at bounding box center [128, 178] width 68 height 9
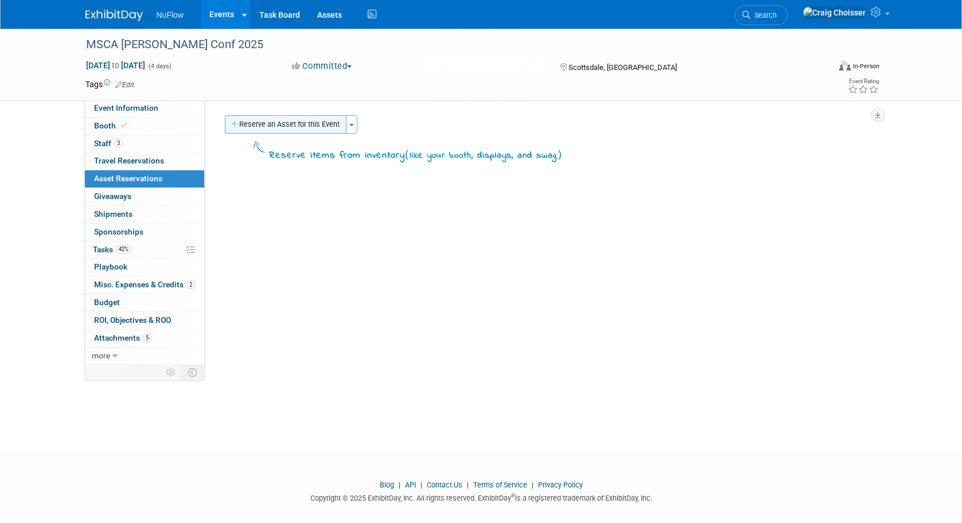
click at [289, 126] on button "Reserve an Asset for this Event" at bounding box center [286, 124] width 122 height 18
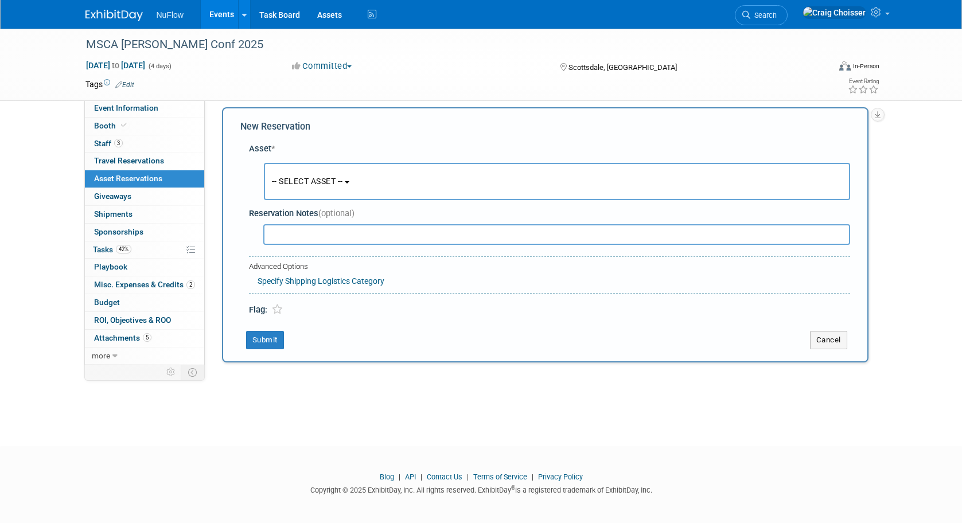
scroll to position [10, 0]
click at [318, 182] on span "-- SELECT ASSET --" at bounding box center [307, 178] width 71 height 9
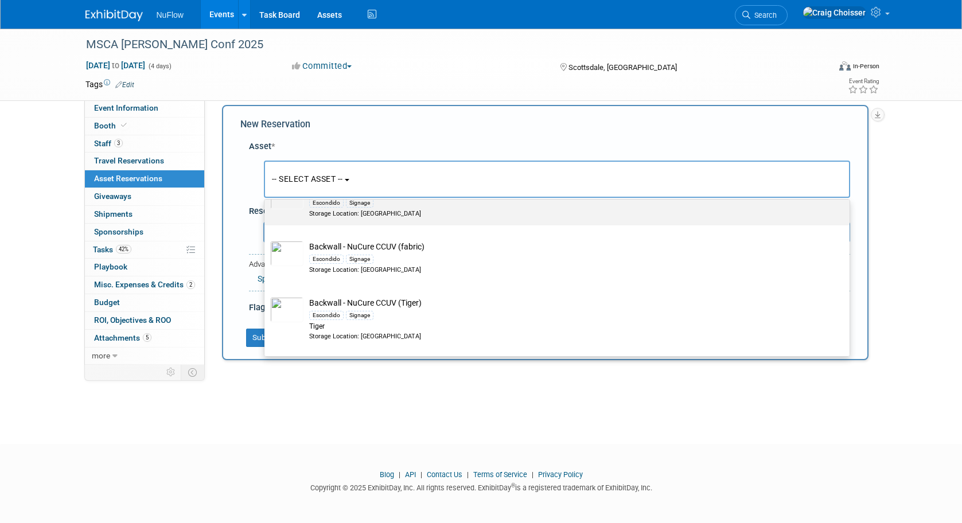
scroll to position [146, 0]
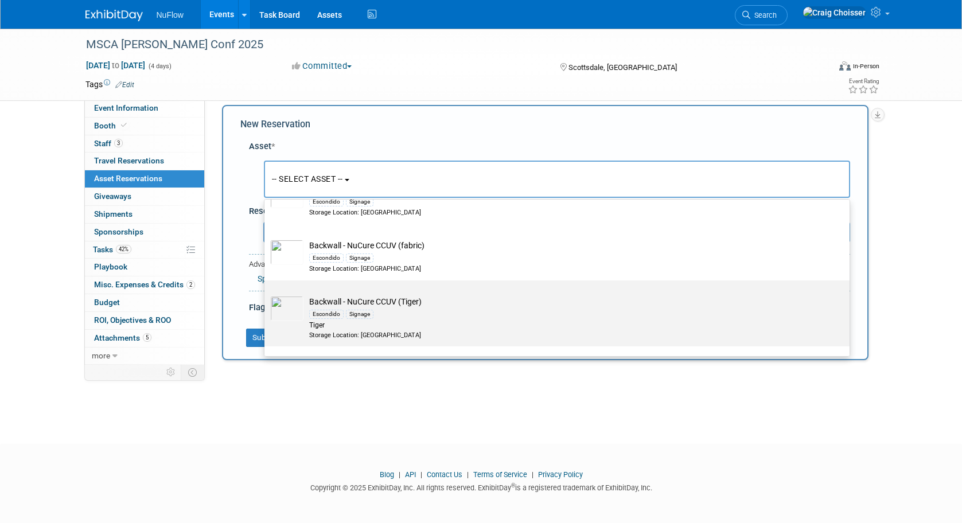
click at [396, 296] on td "Backwall - NuCure CCUV (Tiger) Escondido Signage Tiger Storage Location: Escond…" at bounding box center [564, 318] width 523 height 44
click at [266, 294] on input "Backwall - NuCure CCUV (Tiger) Escondido Signage Tiger Storage Location: Escond…" at bounding box center [262, 290] width 7 height 7
select select "10710969"
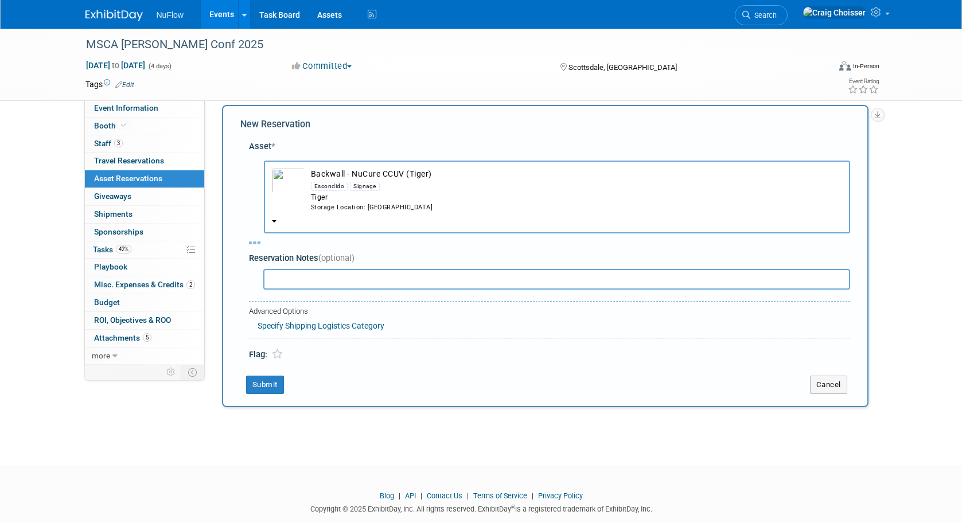
select select "10"
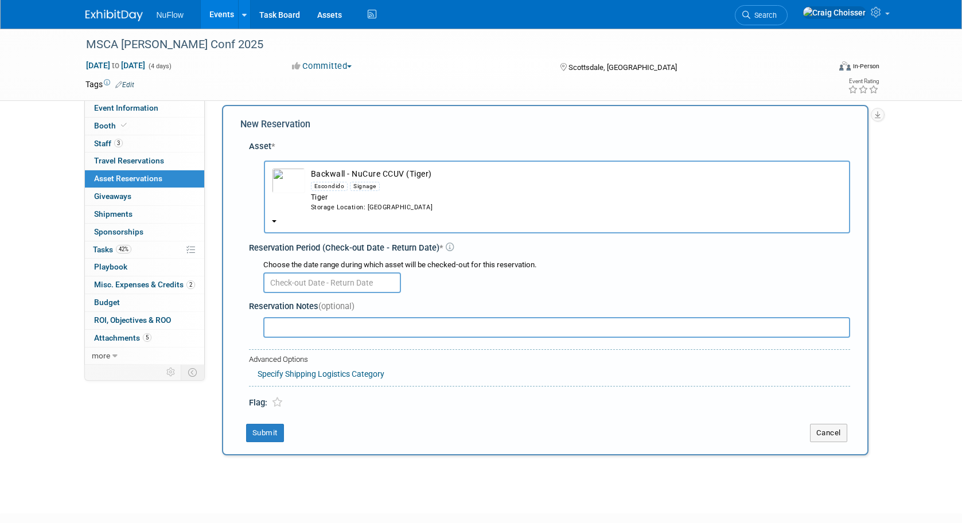
click at [359, 272] on input "text" at bounding box center [332, 282] width 138 height 21
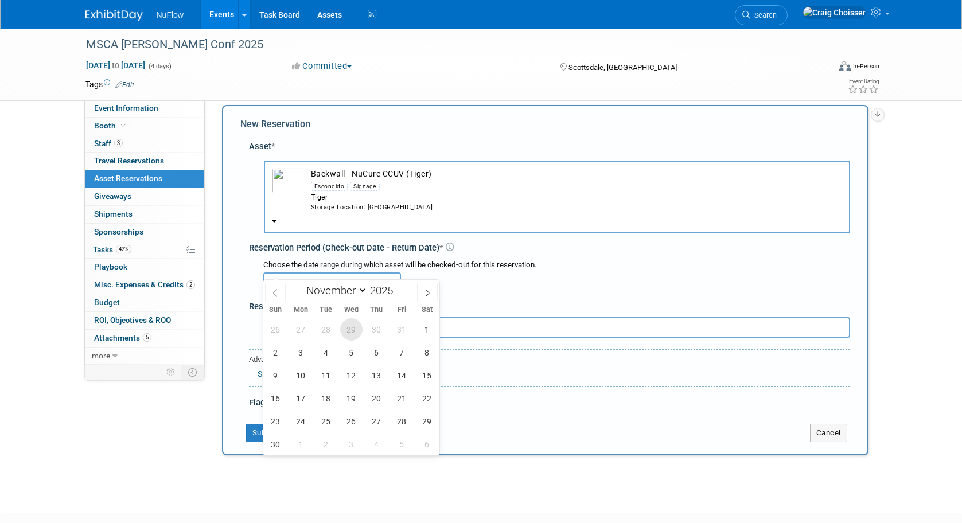
click at [350, 330] on span "29" at bounding box center [351, 329] width 22 height 22
type input "[DATE]"
click at [457, 301] on div "Reservation Notes (optional)" at bounding box center [549, 307] width 601 height 12
click at [377, 272] on input "text" at bounding box center [332, 282] width 138 height 21
click at [428, 294] on icon at bounding box center [427, 293] width 8 height 8
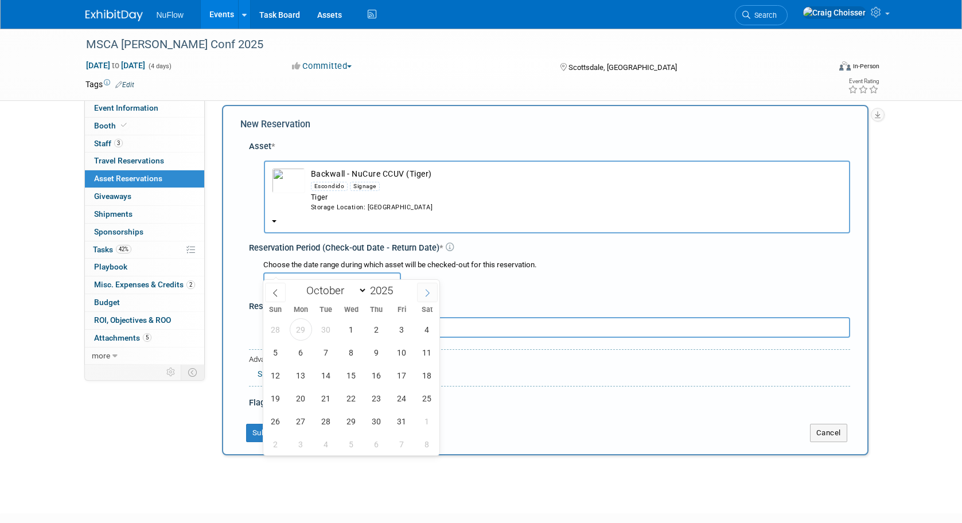
click at [429, 293] on icon at bounding box center [427, 293] width 8 height 8
select select "10"
click at [355, 332] on span "29" at bounding box center [351, 329] width 22 height 22
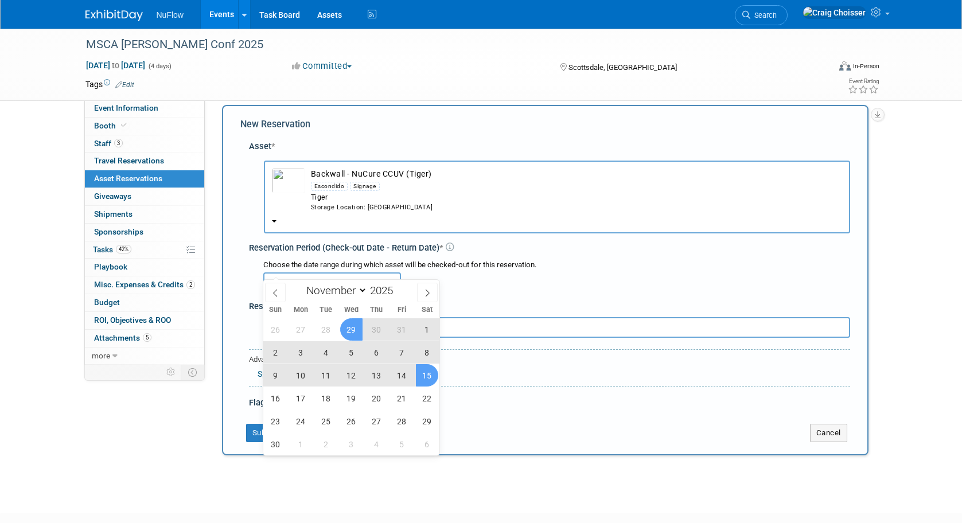
click at [419, 374] on span "15" at bounding box center [427, 375] width 22 height 22
type input "Oct 29, 2025 to Nov 15, 2025"
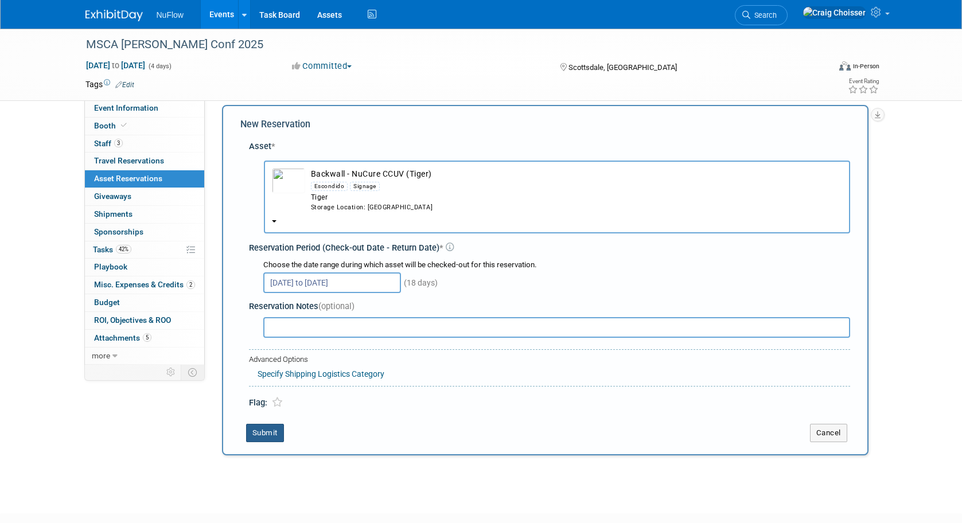
click at [269, 424] on button "Submit" at bounding box center [265, 433] width 38 height 18
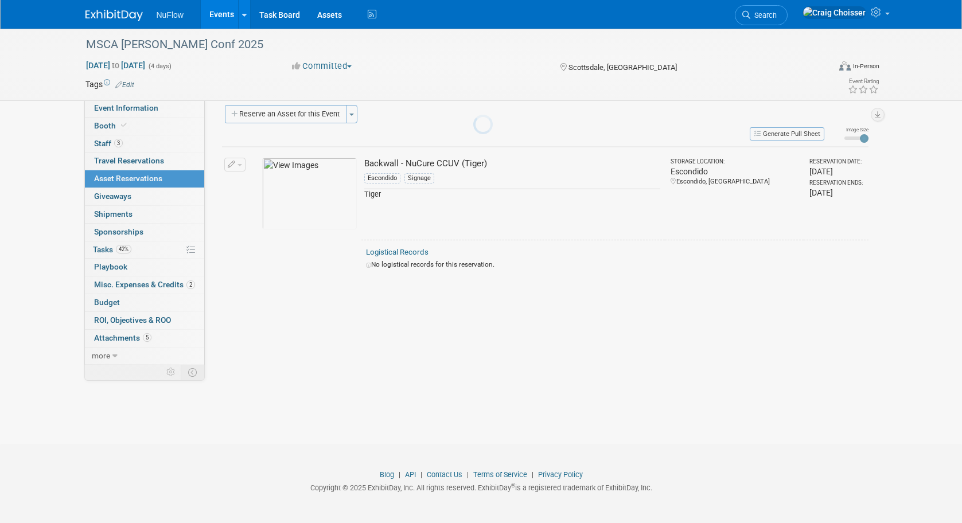
scroll to position [11, 0]
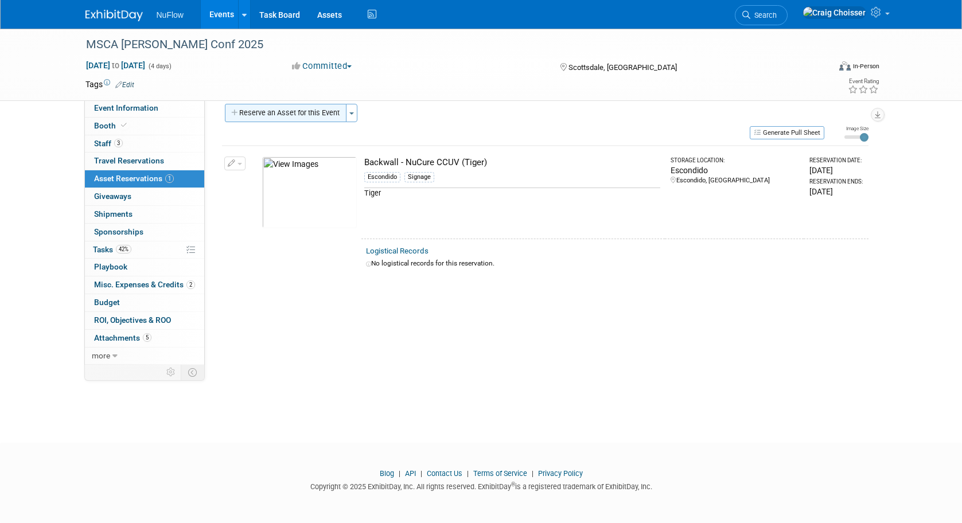
click at [305, 115] on button "Reserve an Asset for this Event" at bounding box center [286, 113] width 122 height 18
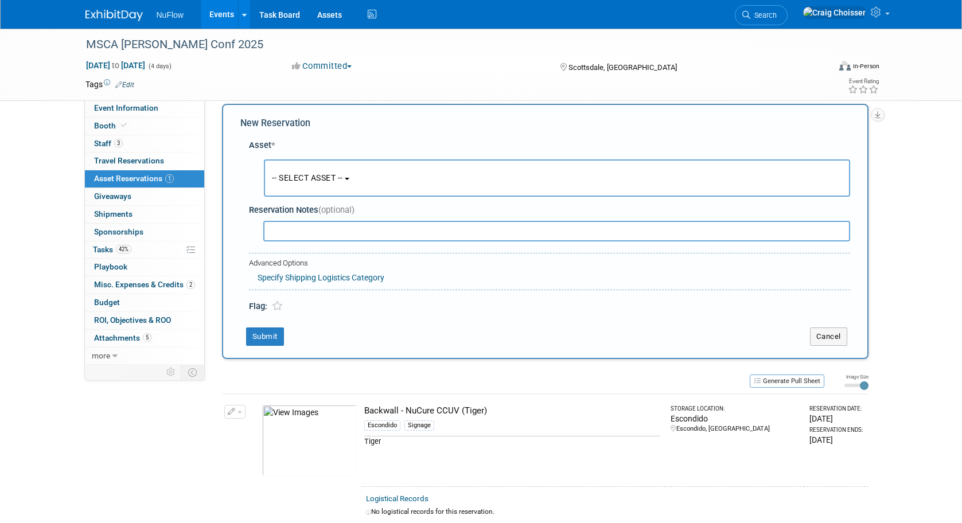
scroll to position [10, 0]
click at [312, 185] on button "-- SELECT ASSET --" at bounding box center [557, 179] width 586 height 37
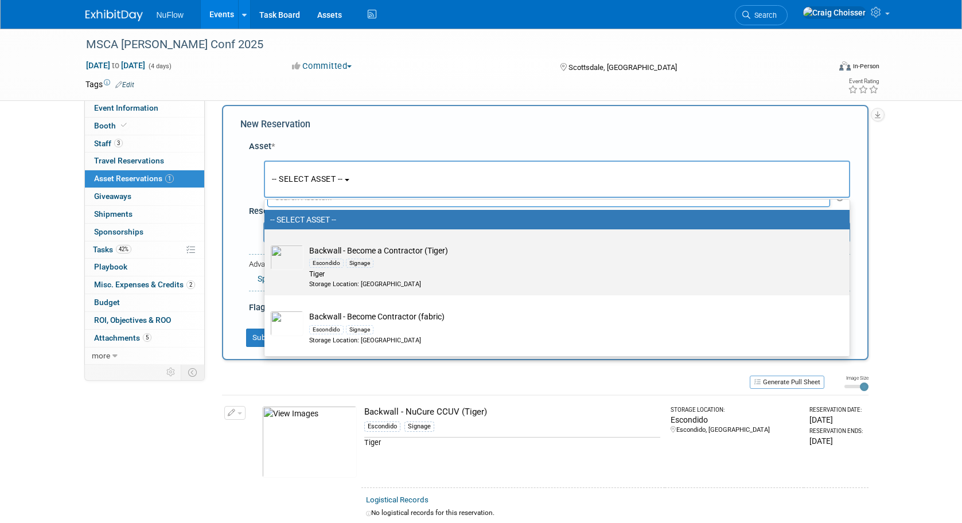
scroll to position [29, 0]
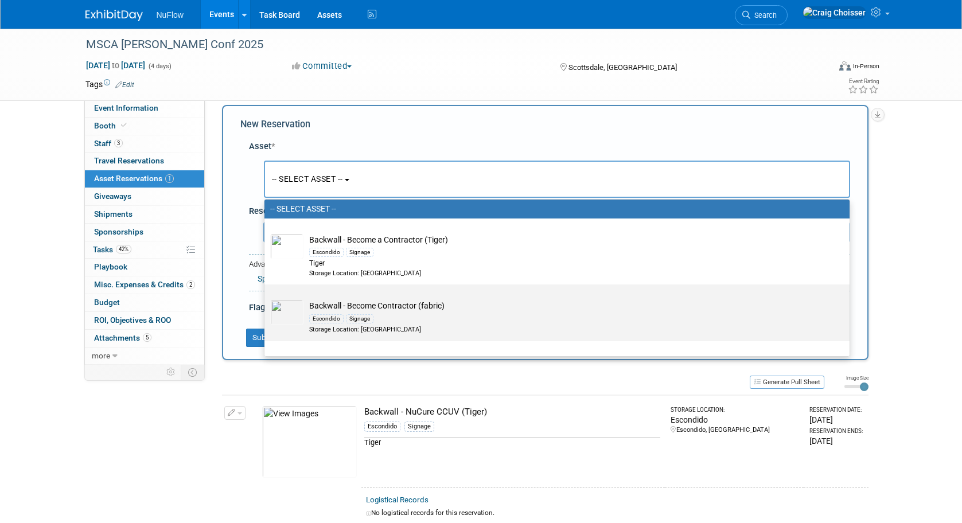
click at [352, 306] on td "Backwall - Become Contractor (fabric) Escondido Signage Storage Location: Escon…" at bounding box center [564, 317] width 523 height 34
click at [266, 298] on input "Backwall - Become Contractor (fabric) Escondido Signage Storage Location: Escon…" at bounding box center [262, 294] width 7 height 7
select select "10710948"
select select "10"
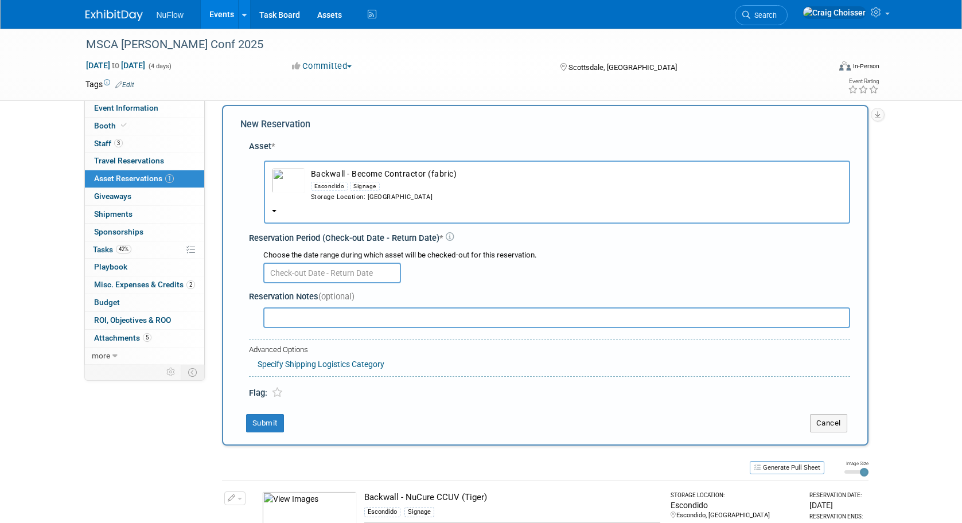
click at [338, 263] on input "text" at bounding box center [332, 273] width 138 height 21
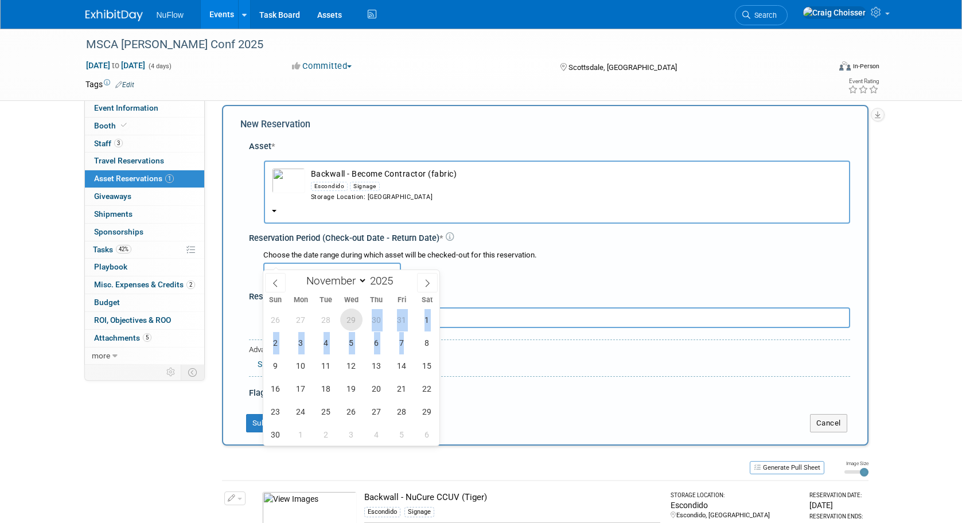
drag, startPoint x: 354, startPoint y: 321, endPoint x: 414, endPoint y: 353, distance: 67.8
click at [414, 353] on div "26 27 28 29 30 31 1 2 3 4 5 6 7 8 9 10 11 12 13 14 15 16 17 18 19 20 21 22 23 2…" at bounding box center [351, 377] width 177 height 138
click at [353, 318] on span "29" at bounding box center [351, 320] width 22 height 22
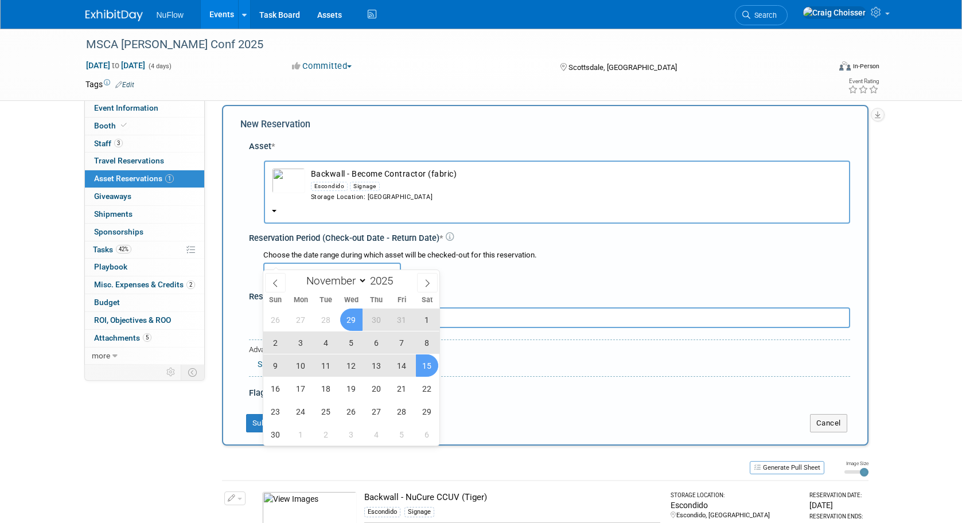
click at [425, 369] on span "15" at bounding box center [427, 366] width 22 height 22
type input "Oct 29, 2025 to Nov 15, 2025"
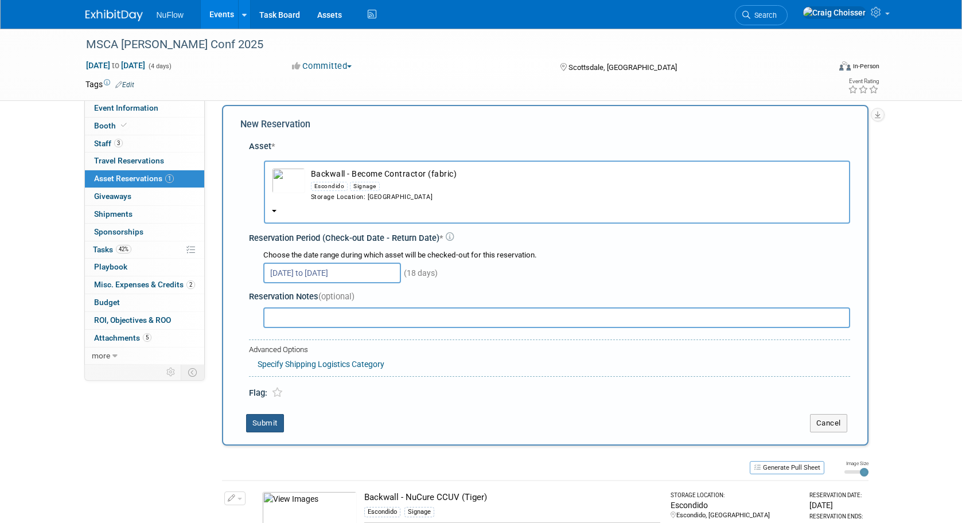
click at [269, 414] on button "Submit" at bounding box center [265, 423] width 38 height 18
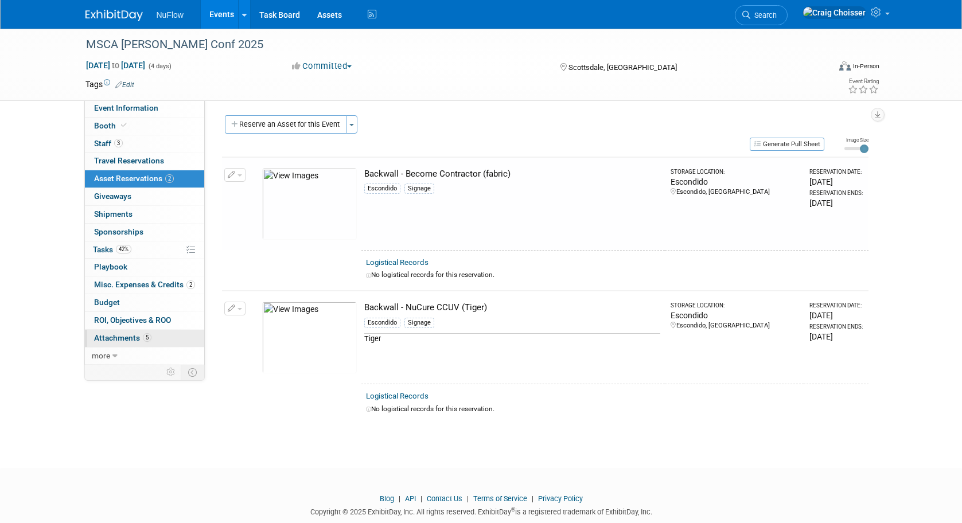
scroll to position [0, 0]
click at [221, 17] on link "Events" at bounding box center [222, 14] width 42 height 29
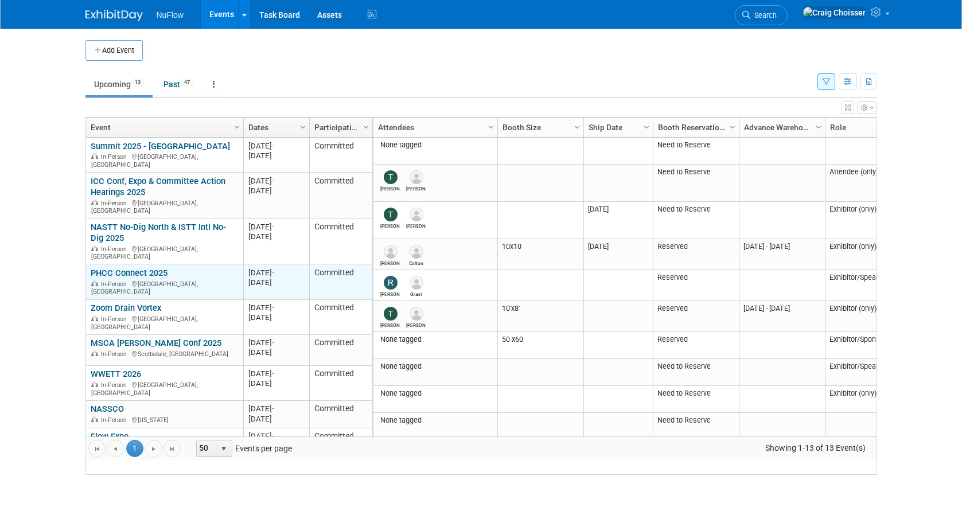
click at [138, 268] on link "PHCC Connect 2025" at bounding box center [129, 273] width 77 height 10
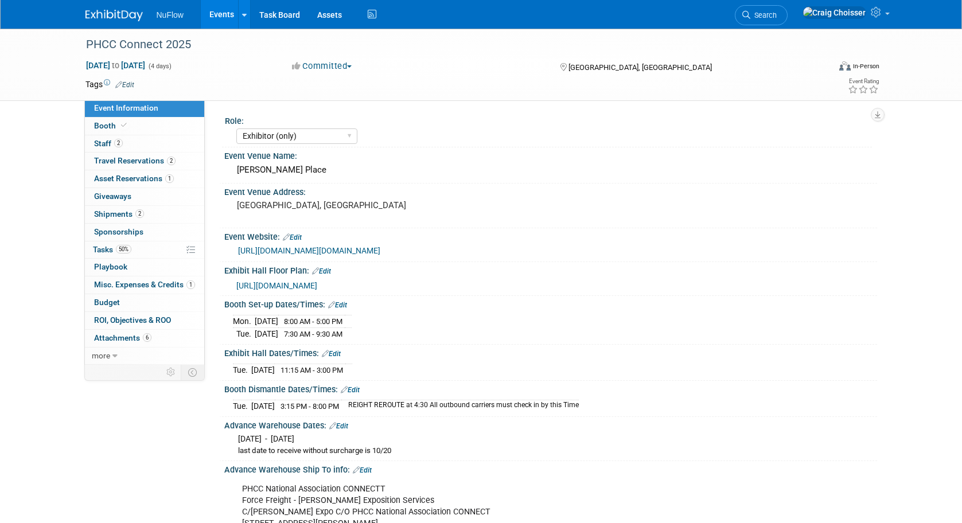
select select "Exhibitor (only)"
click at [120, 180] on span "Asset Reservations 1" at bounding box center [134, 178] width 80 height 9
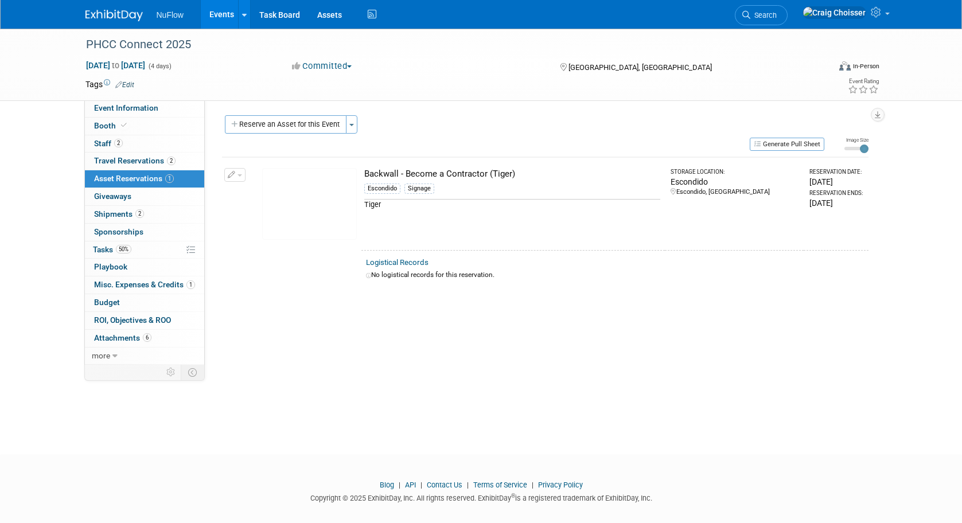
click at [224, 20] on link "Events" at bounding box center [222, 14] width 42 height 29
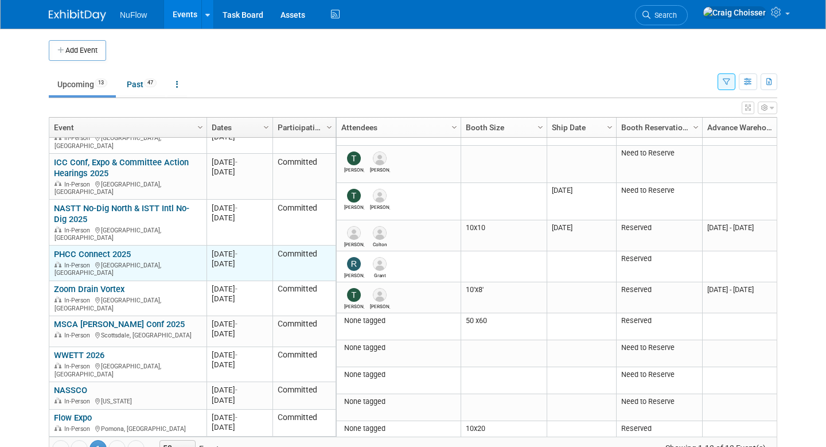
scroll to position [24, 0]
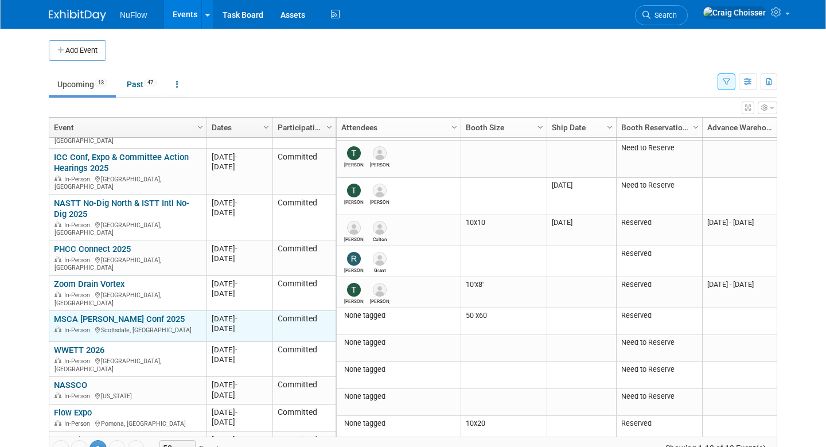
click at [115, 314] on link "MSCA [PERSON_NAME] Conf 2025" at bounding box center [119, 319] width 131 height 10
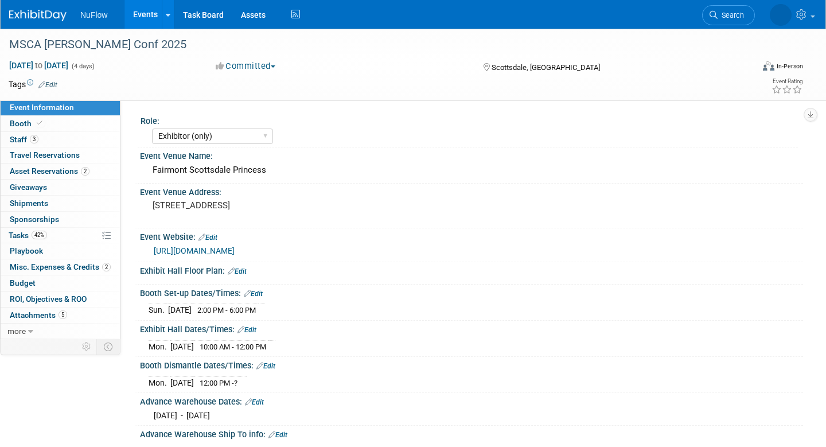
select select "Exhibitor (only)"
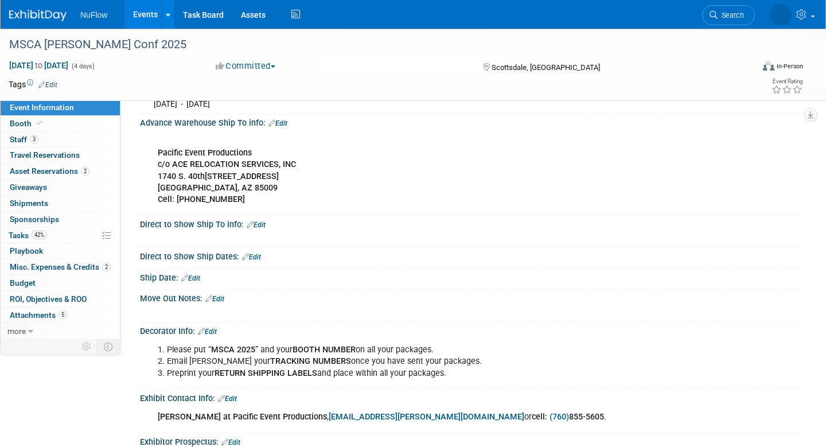
scroll to position [369, 0]
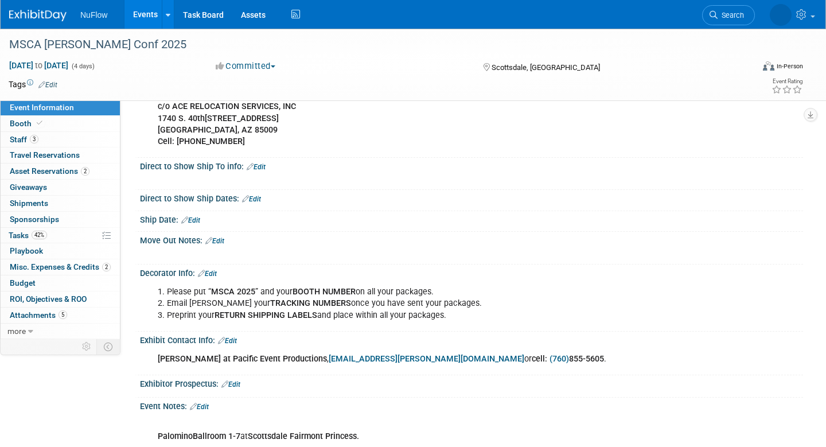
click at [223, 237] on link "Edit" at bounding box center [214, 241] width 19 height 8
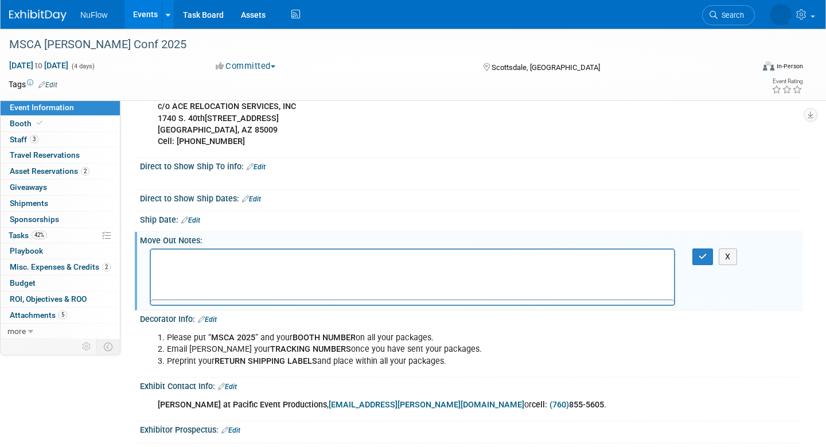
scroll to position [0, 0]
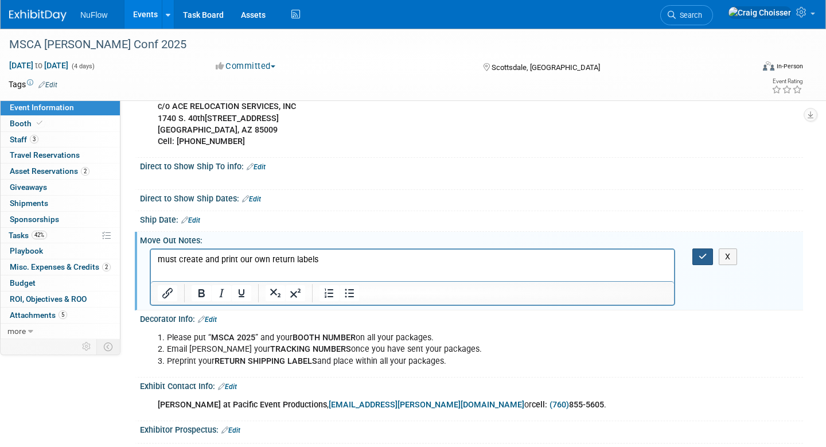
click at [706, 252] on icon "button" at bounding box center [703, 256] width 9 height 8
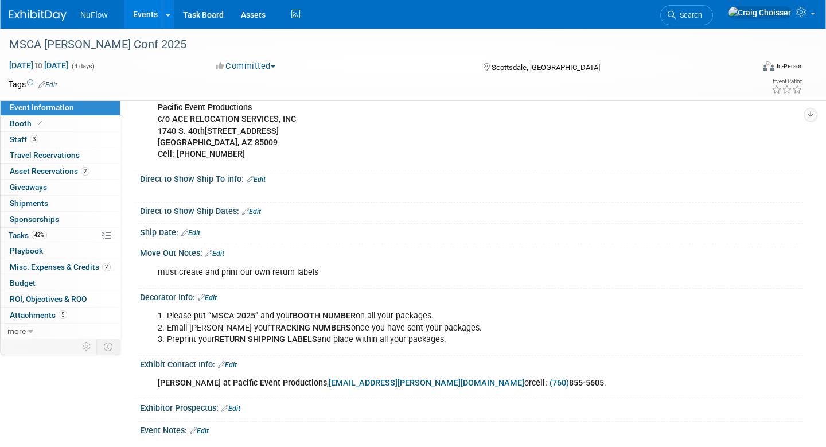
scroll to position [362, 0]
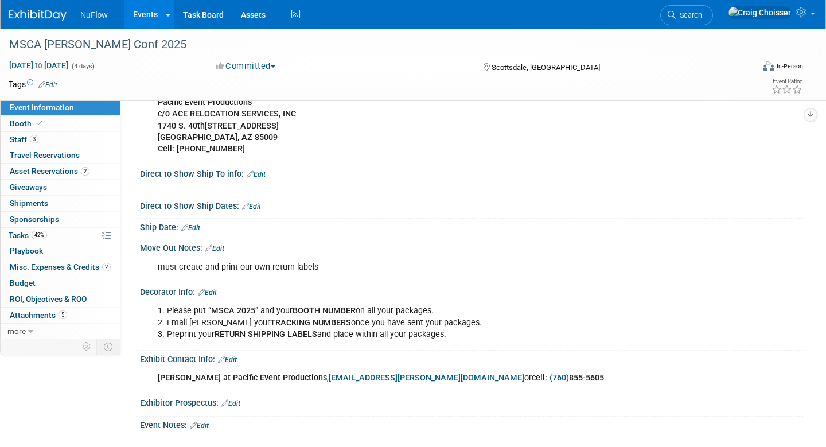
click at [197, 224] on link "Edit" at bounding box center [190, 228] width 19 height 8
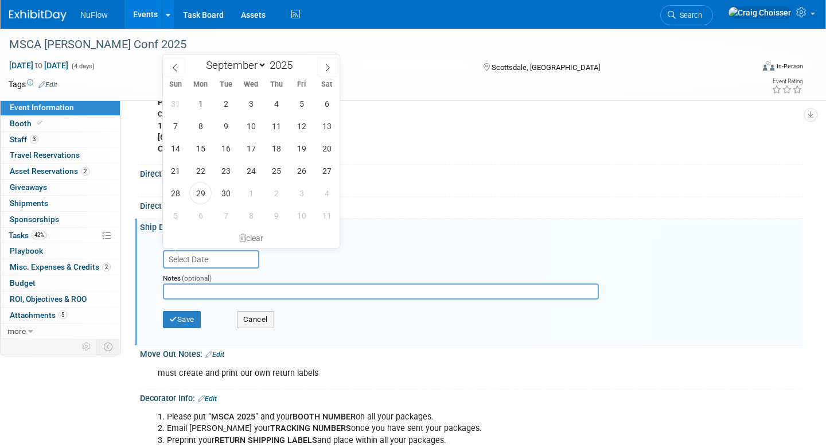
click at [204, 250] on input "text" at bounding box center [211, 259] width 96 height 18
click at [329, 65] on icon at bounding box center [328, 68] width 8 height 8
select select "9"
click at [256, 192] on span "29" at bounding box center [251, 193] width 22 height 22
type input "[DATE]"
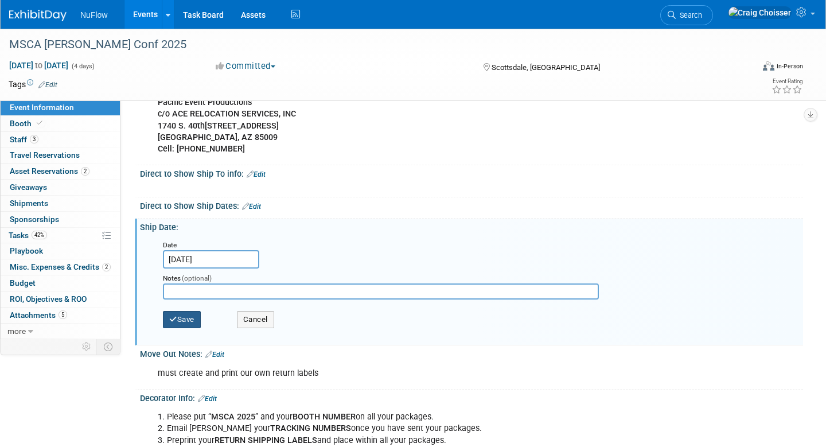
click at [186, 313] on button "Save" at bounding box center [182, 319] width 38 height 17
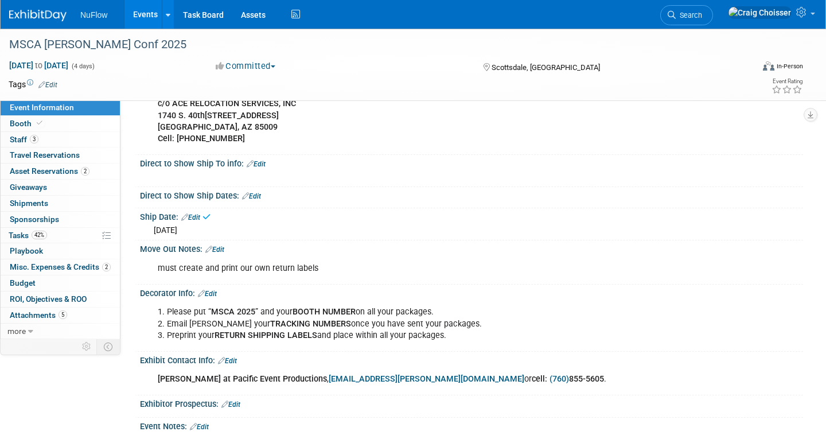
scroll to position [375, 0]
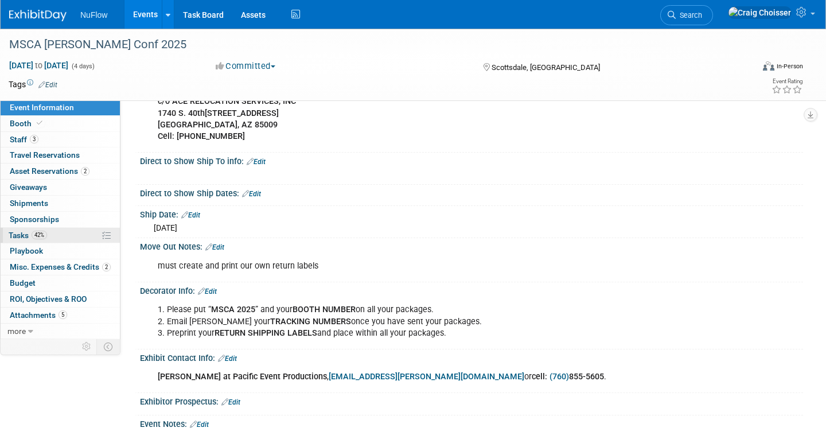
click at [26, 235] on span "Tasks 42%" at bounding box center [28, 235] width 38 height 9
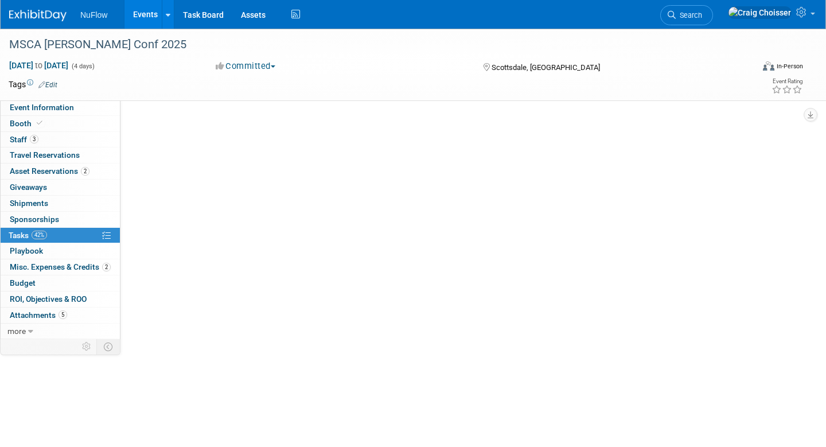
scroll to position [0, 0]
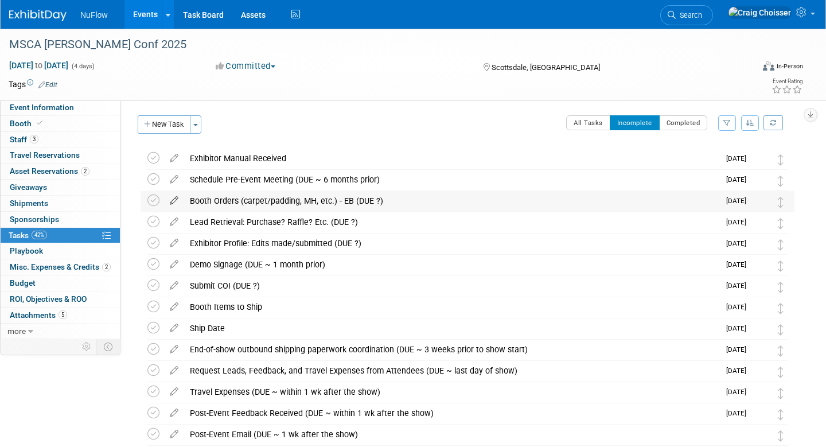
click at [172, 201] on icon at bounding box center [174, 198] width 20 height 14
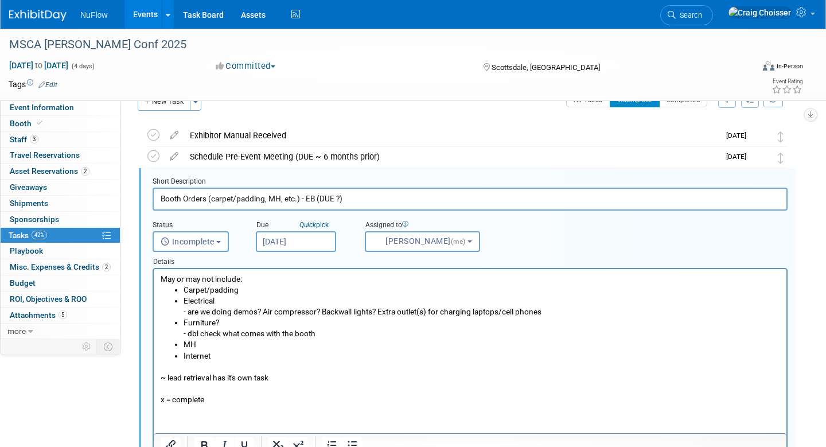
scroll to position [40, 0]
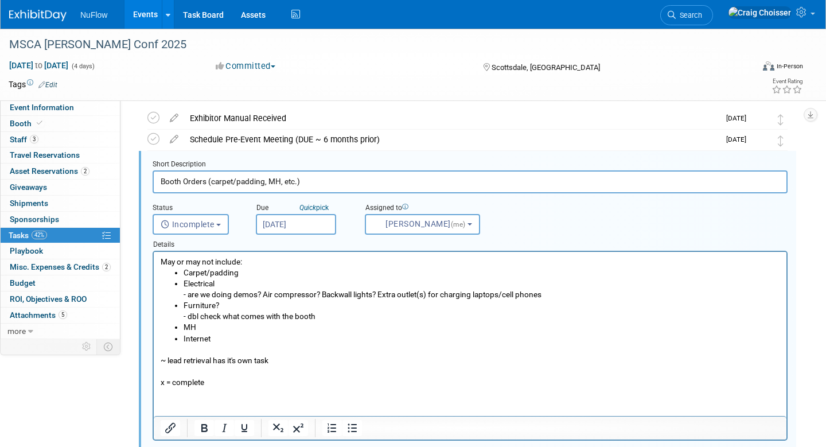
type input "Booth Orders (carpet/padding, MH, etc.)"
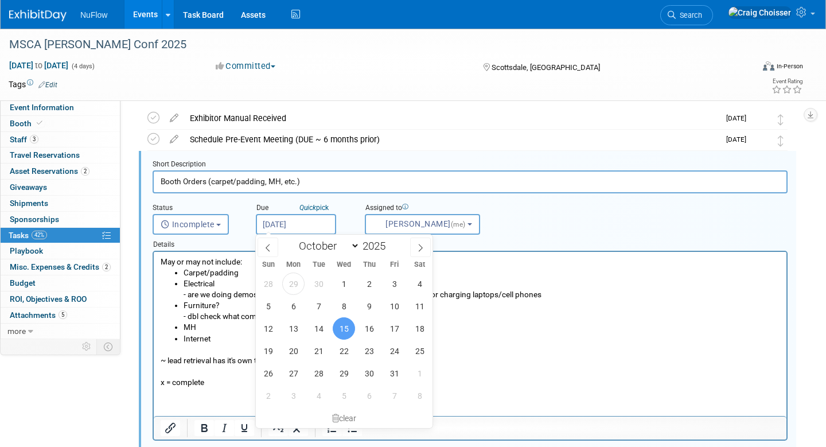
click at [297, 224] on input "Oct 15, 2025" at bounding box center [296, 224] width 80 height 21
click at [347, 372] on span "29" at bounding box center [344, 373] width 22 height 22
type input "[DATE]"
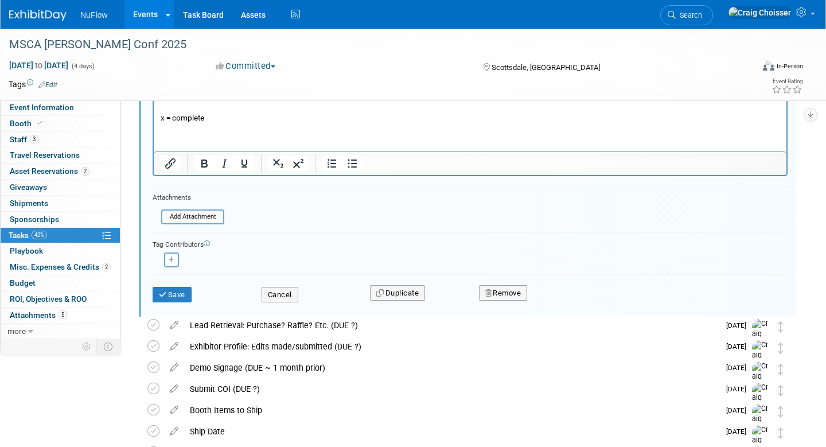
scroll to position [364, 0]
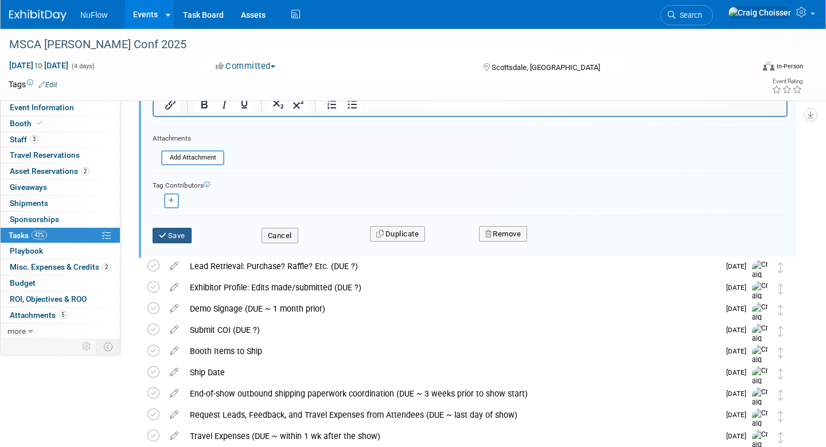
click at [176, 234] on button "Save" at bounding box center [172, 236] width 39 height 16
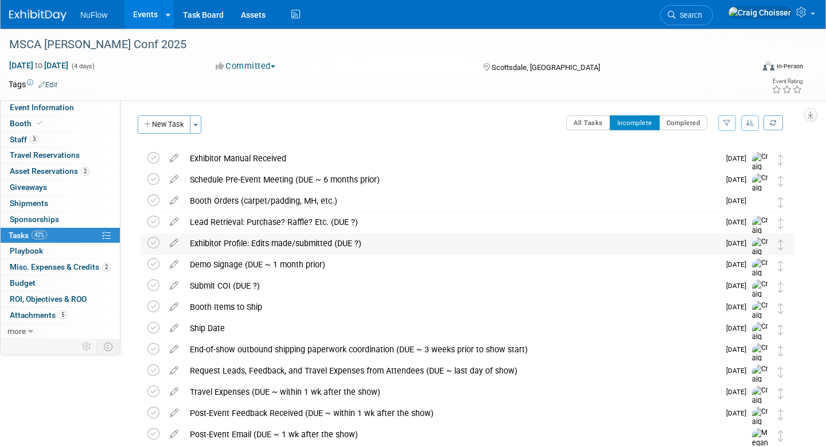
scroll to position [0, 0]
click at [176, 159] on icon at bounding box center [174, 156] width 20 height 14
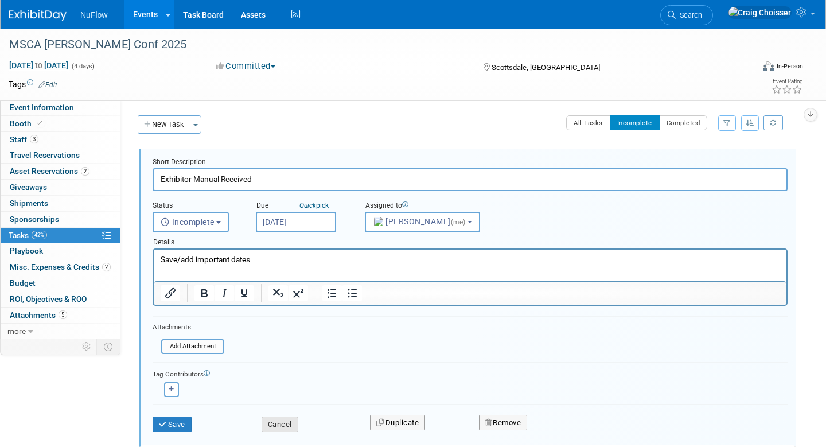
click at [283, 420] on button "Cancel" at bounding box center [280, 424] width 37 height 16
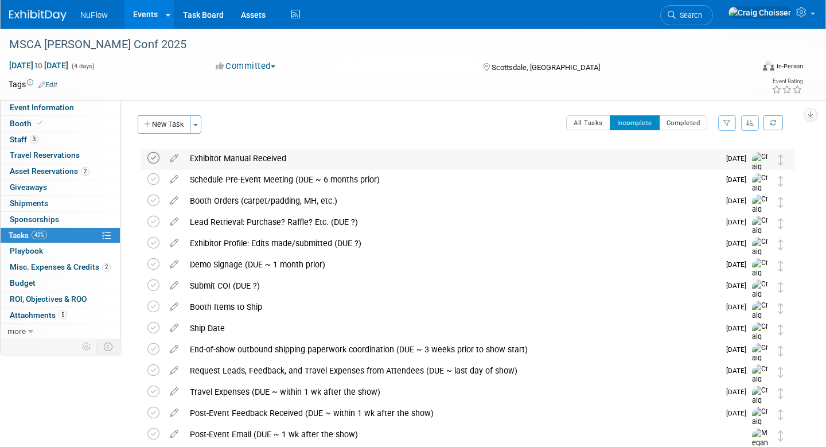
click at [153, 158] on icon at bounding box center [153, 158] width 12 height 12
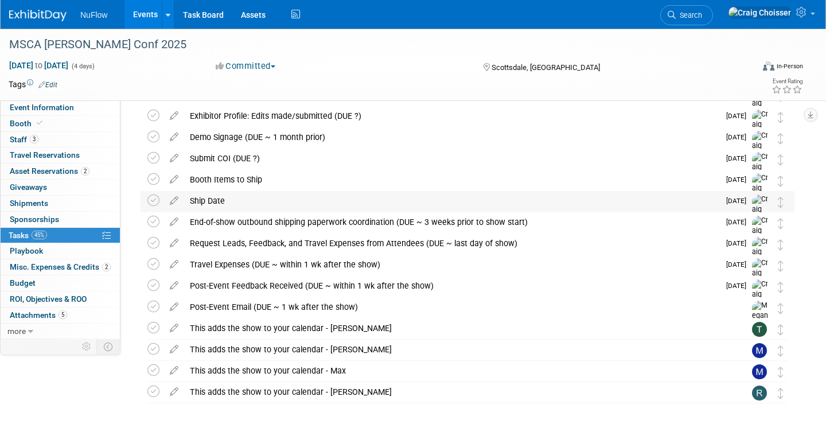
scroll to position [110, 0]
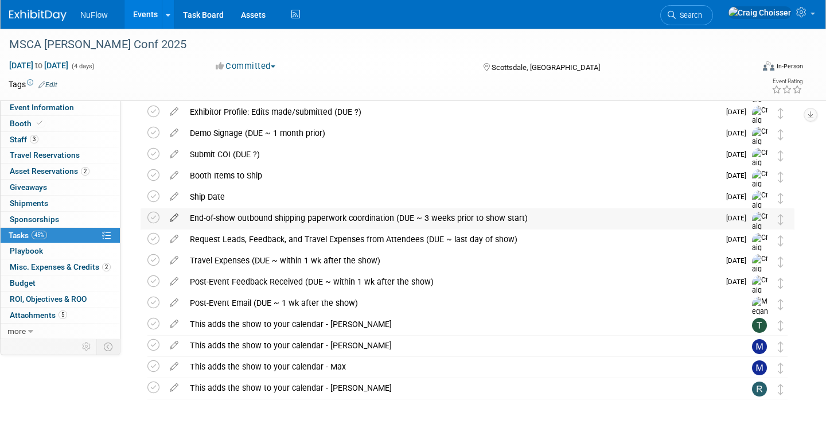
click at [175, 219] on icon at bounding box center [174, 215] width 20 height 14
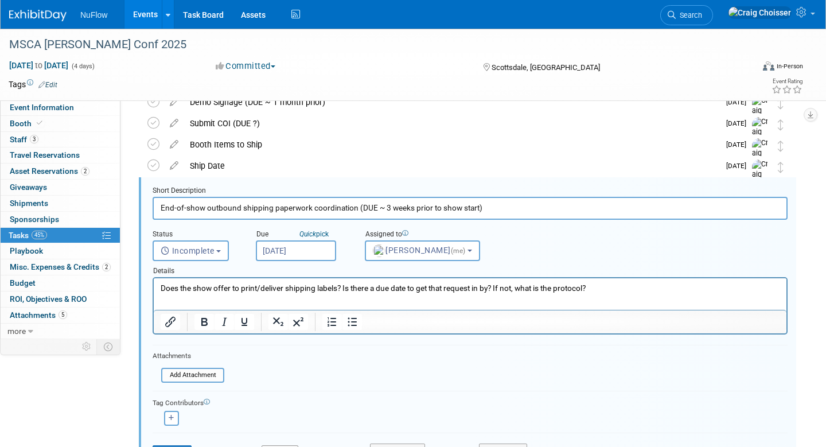
scroll to position [150, 0]
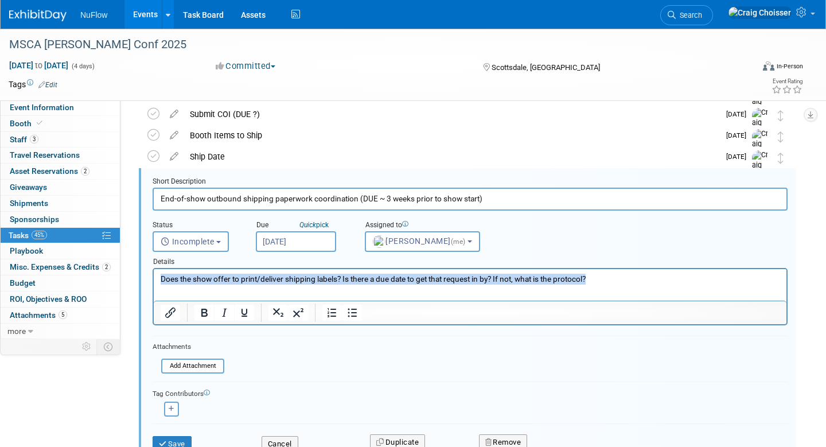
drag, startPoint x: 163, startPoint y: 281, endPoint x: 626, endPoint y: 282, distance: 462.9
click at [626, 282] on p "Does the show offer to print/deliver shipping labels? Is there a due date to ge…" at bounding box center [471, 279] width 620 height 11
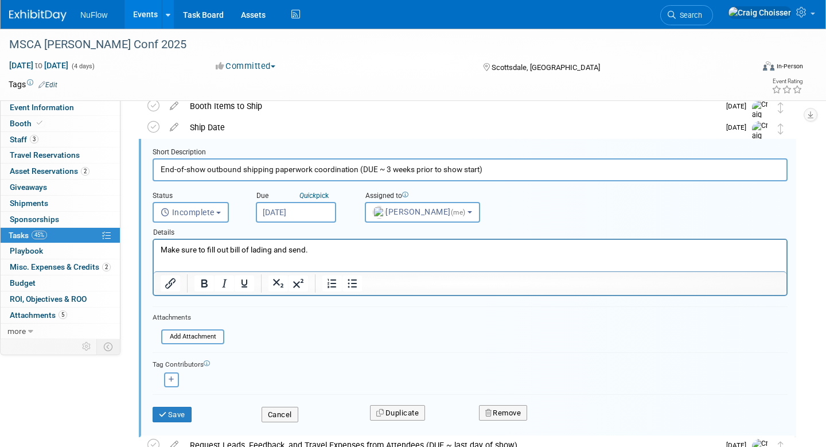
scroll to position [201, 0]
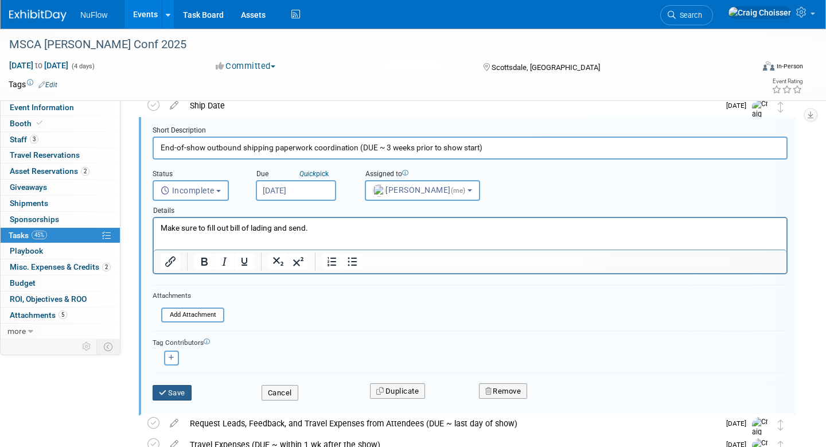
click at [175, 391] on button "Save" at bounding box center [172, 393] width 39 height 16
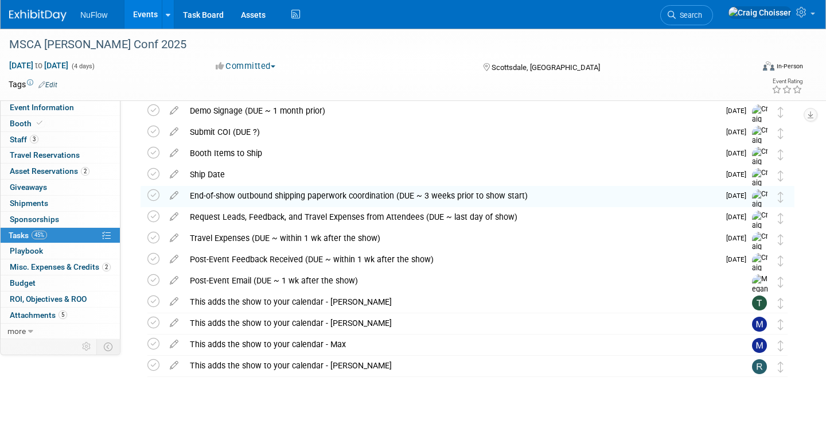
scroll to position [132, 0]
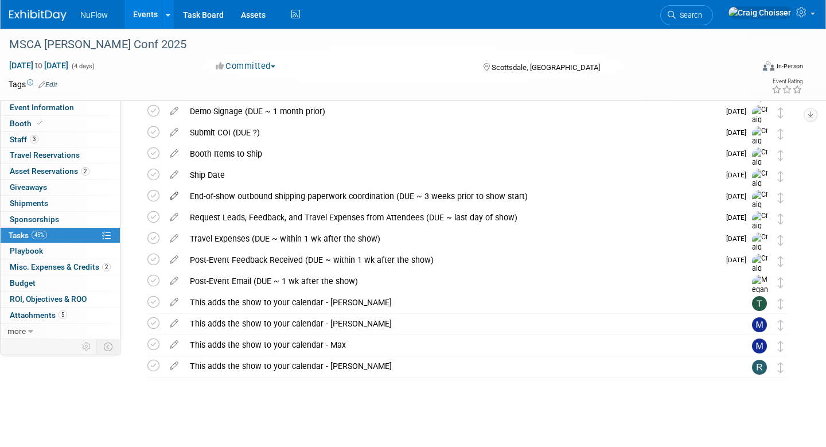
click at [176, 196] on icon at bounding box center [174, 193] width 20 height 14
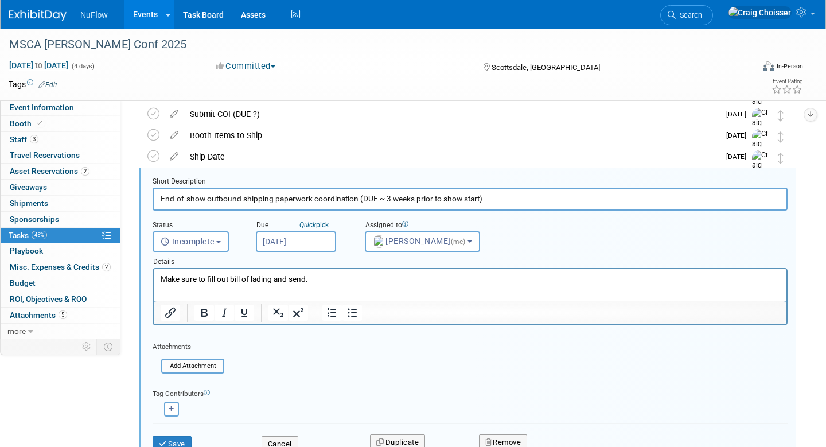
scroll to position [154, 0]
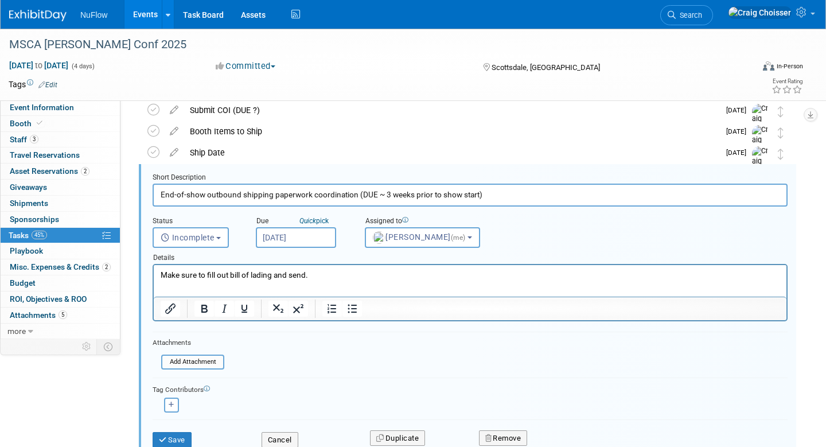
click at [336, 274] on p "Make sure to fill out bill of lading and send." at bounding box center [471, 275] width 620 height 11
click at [365, 193] on input "End-of-show outbound shipping paperwork coordination (DUE ~ 3 weeks prior to sh…" at bounding box center [470, 195] width 635 height 22
drag, startPoint x: 481, startPoint y: 195, endPoint x: 359, endPoint y: 195, distance: 122.2
click at [359, 195] on input "End-of-show outbound shipping paperwork coordination (DUE ~ 3 weeks prior to sh…" at bounding box center [470, 195] width 635 height 22
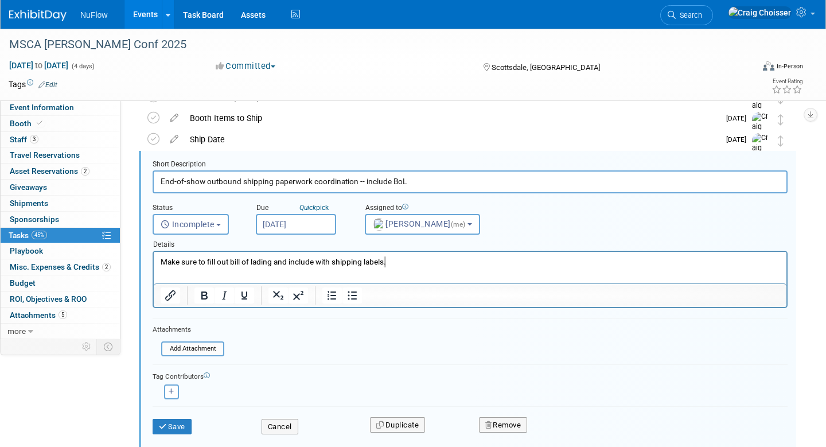
scroll to position [170, 0]
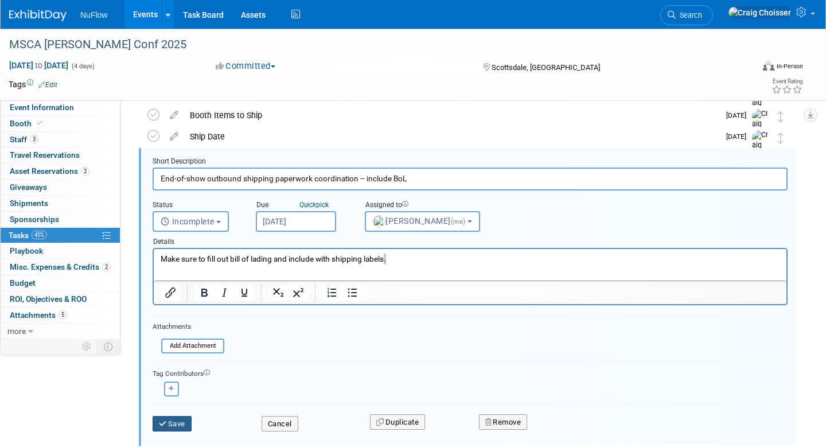
type input "End-of-show outbound shipping paperwork coordination -- include BoL"
click at [184, 419] on button "Save" at bounding box center [172, 424] width 39 height 16
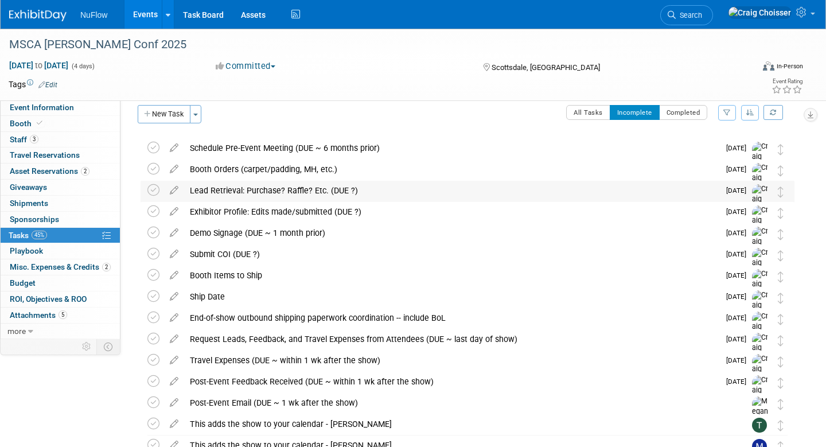
scroll to position [14, 0]
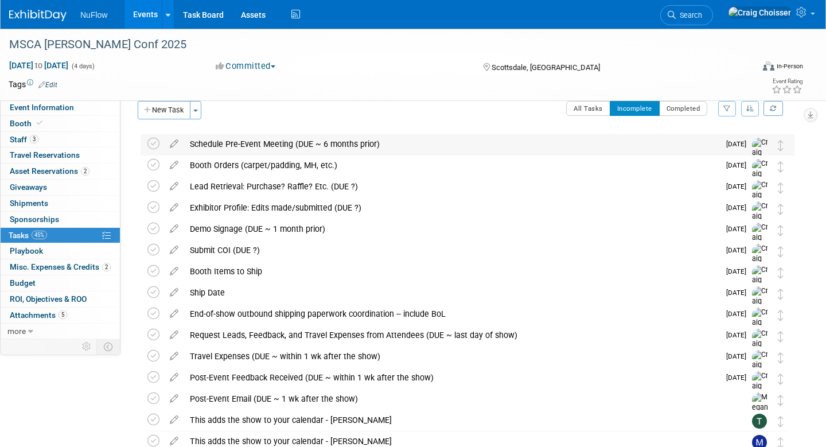
click at [303, 145] on div "Schedule Pre-Event Meeting (DUE ~ 6 months prior)" at bounding box center [451, 144] width 535 height 20
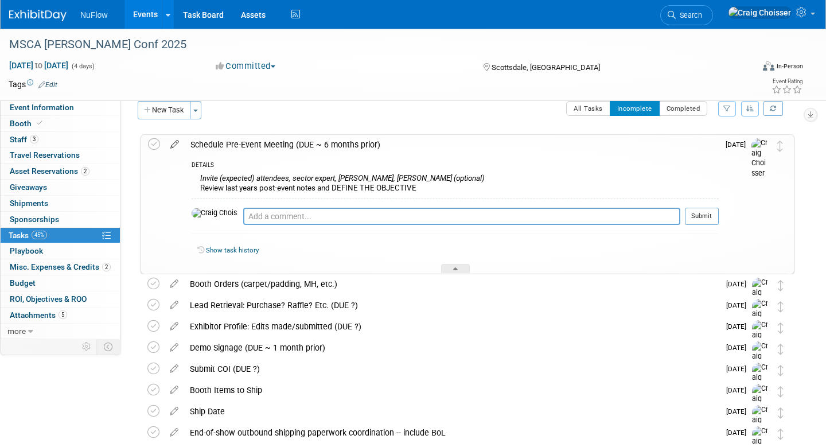
click at [176, 144] on icon at bounding box center [175, 142] width 20 height 14
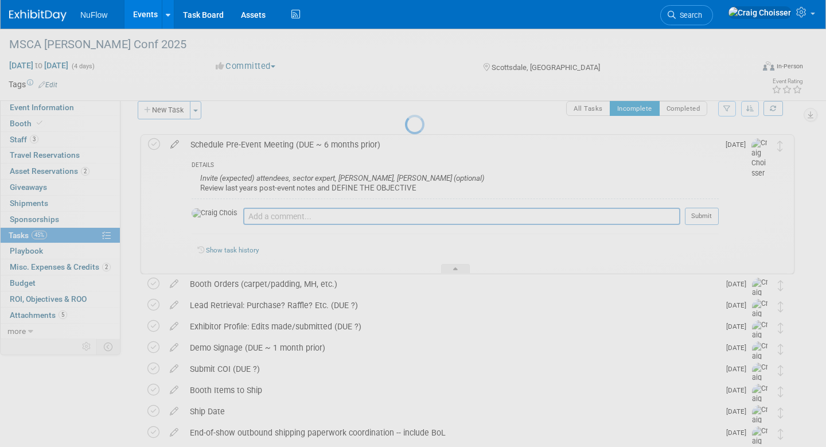
select select "8"
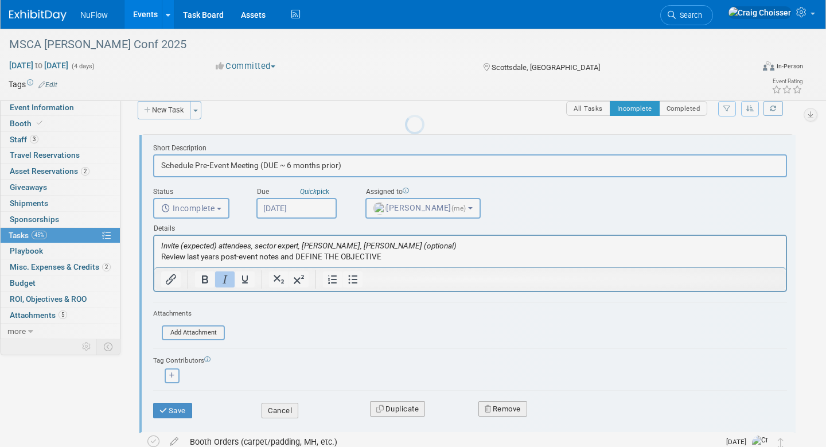
scroll to position [0, 0]
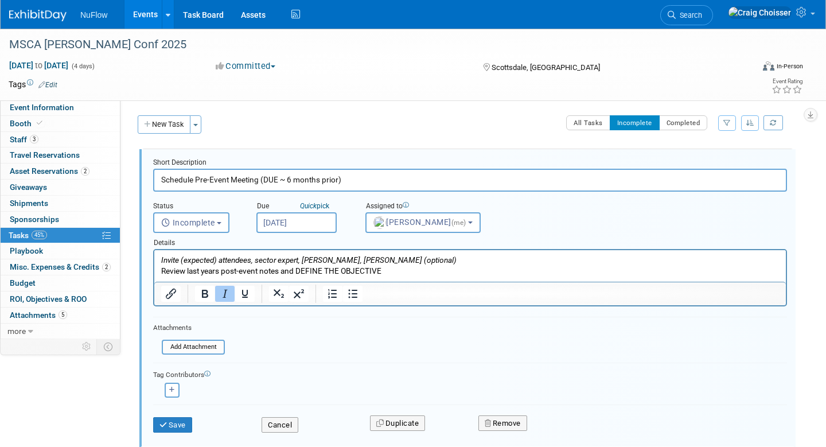
click at [320, 223] on input "Sep 30, 2025" at bounding box center [296, 222] width 80 height 21
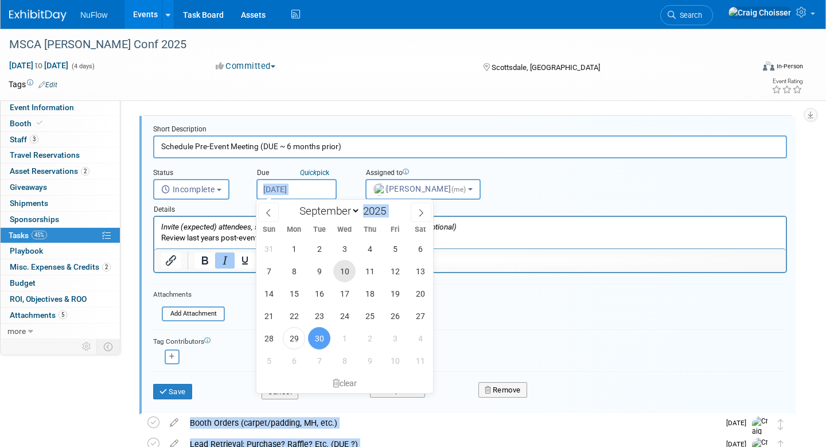
scroll to position [41, 0]
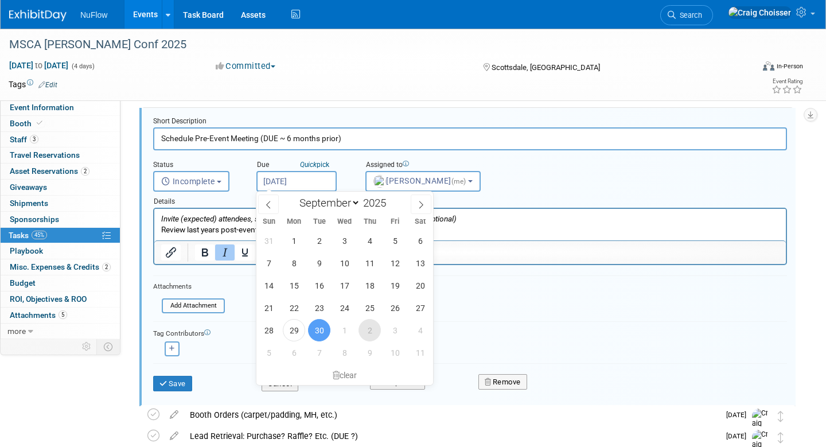
click at [375, 330] on span "2" at bounding box center [370, 330] width 22 height 22
type input "Oct 2, 2025"
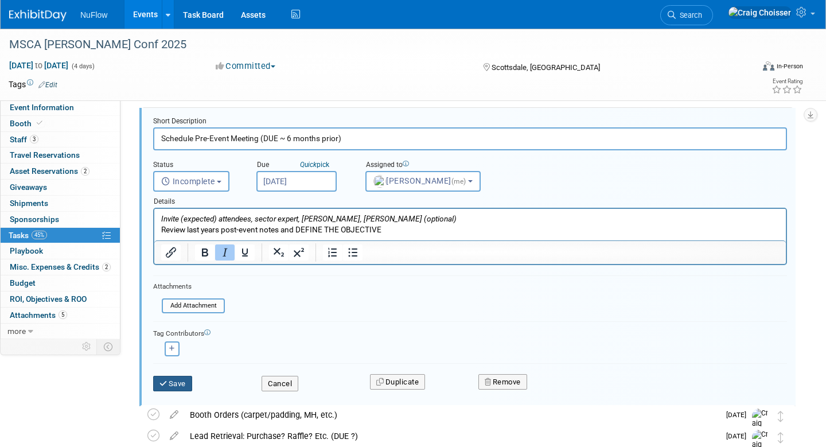
click at [175, 384] on button "Save" at bounding box center [172, 384] width 39 height 16
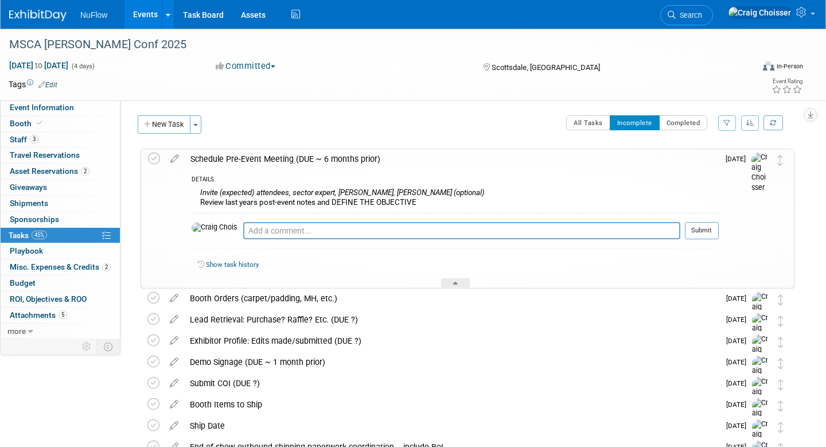
scroll to position [0, 0]
click at [461, 283] on div at bounding box center [455, 283] width 29 height 10
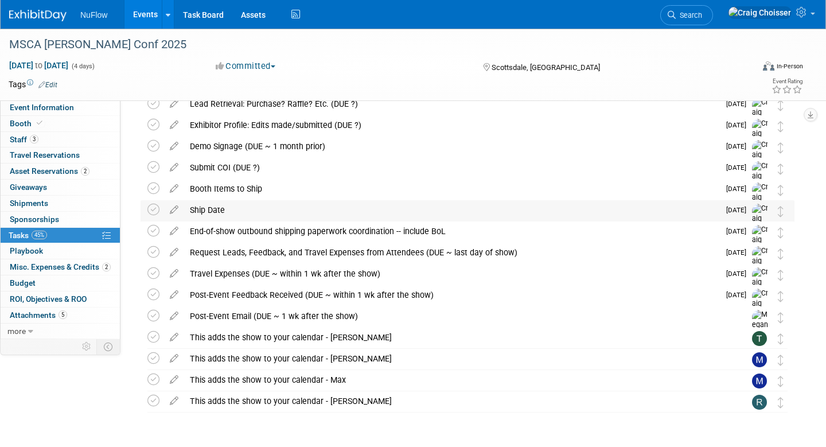
scroll to position [99, 0]
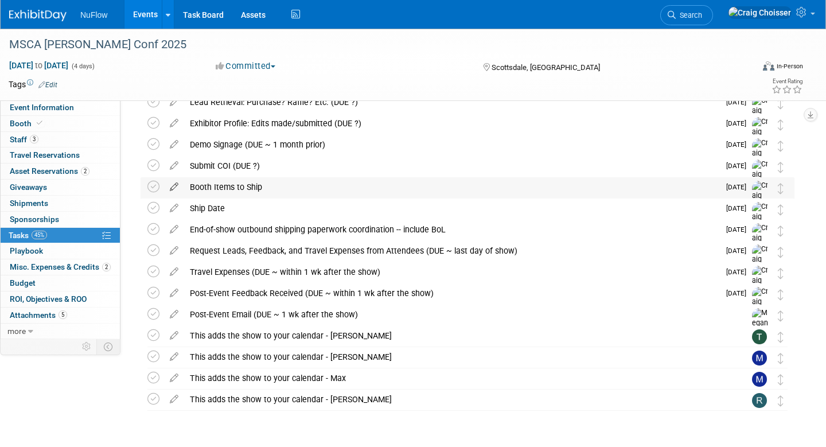
click at [172, 188] on icon at bounding box center [174, 184] width 20 height 14
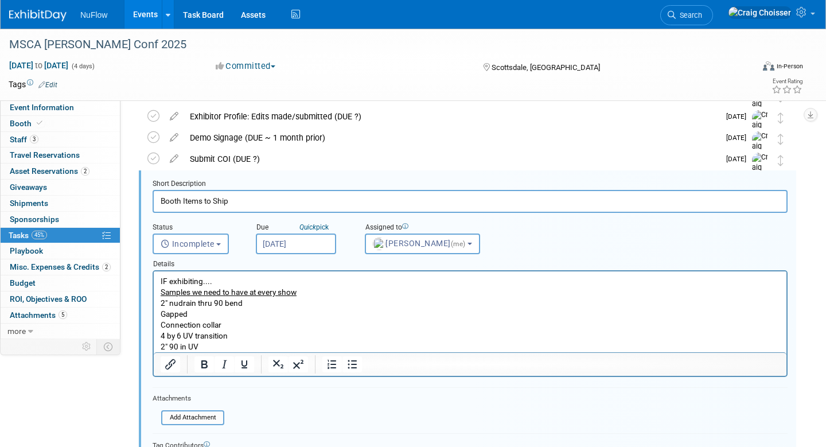
scroll to position [108, 0]
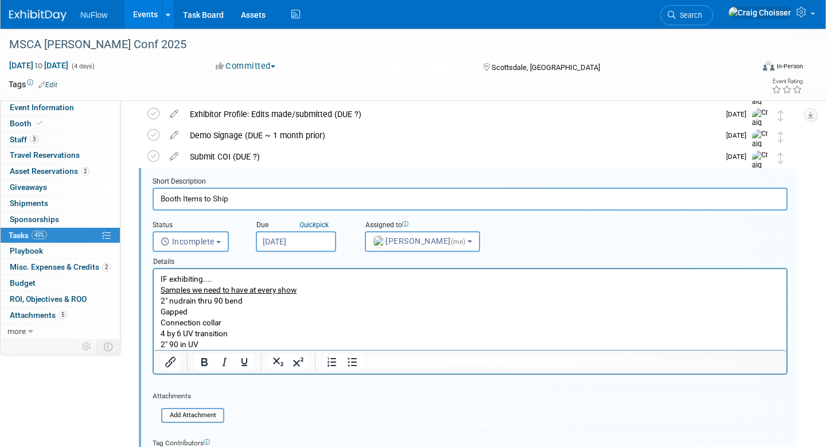
drag, startPoint x: 163, startPoint y: 196, endPoint x: 168, endPoint y: 212, distance: 16.9
click at [163, 196] on input "Booth Items to Ship" at bounding box center [470, 199] width 635 height 22
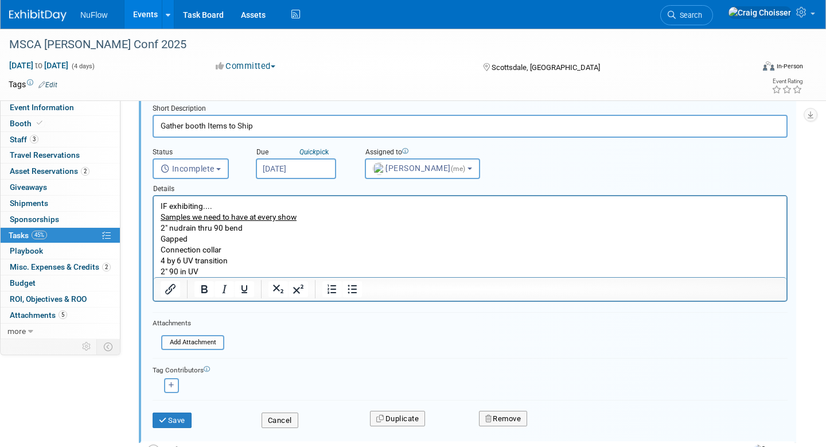
scroll to position [225, 0]
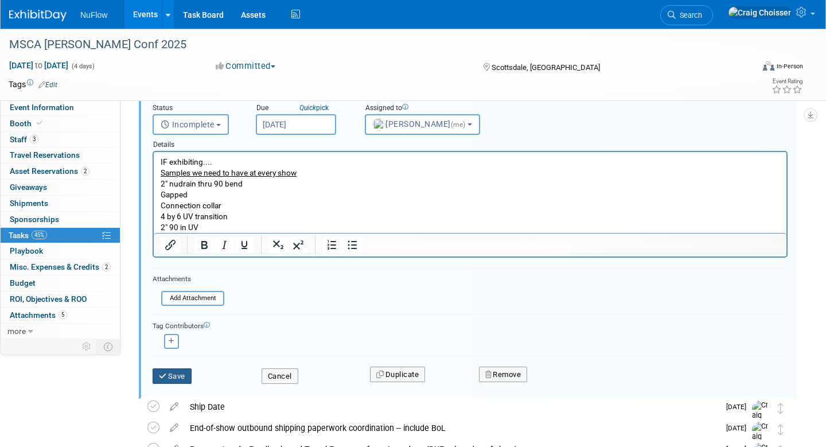
type input "Gather booth Items to Ship"
click at [173, 380] on button "Save" at bounding box center [172, 376] width 39 height 16
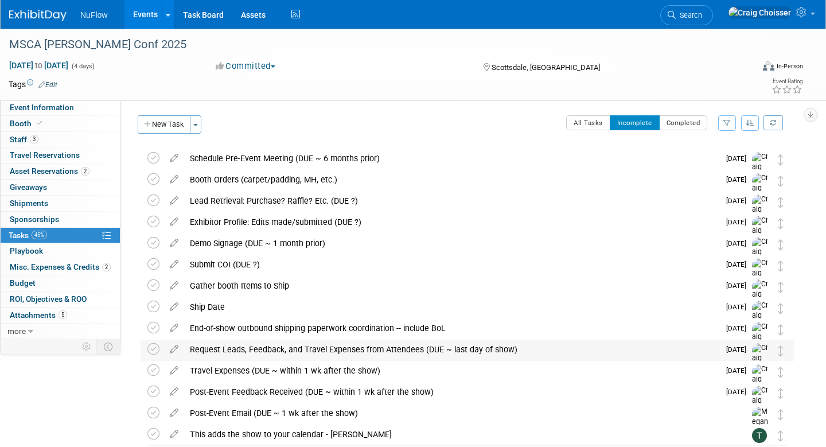
scroll to position [0, 0]
